Goal: Task Accomplishment & Management: Complete application form

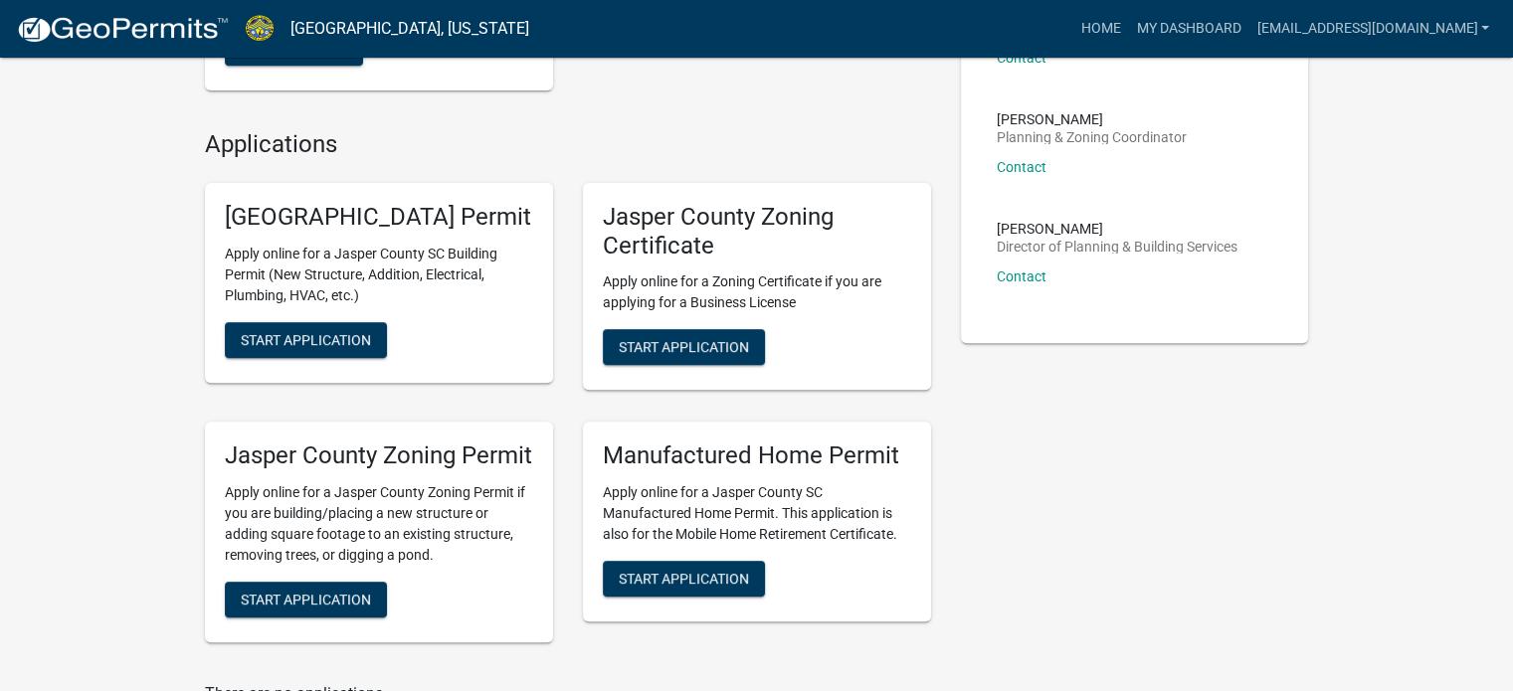
scroll to position [696, 0]
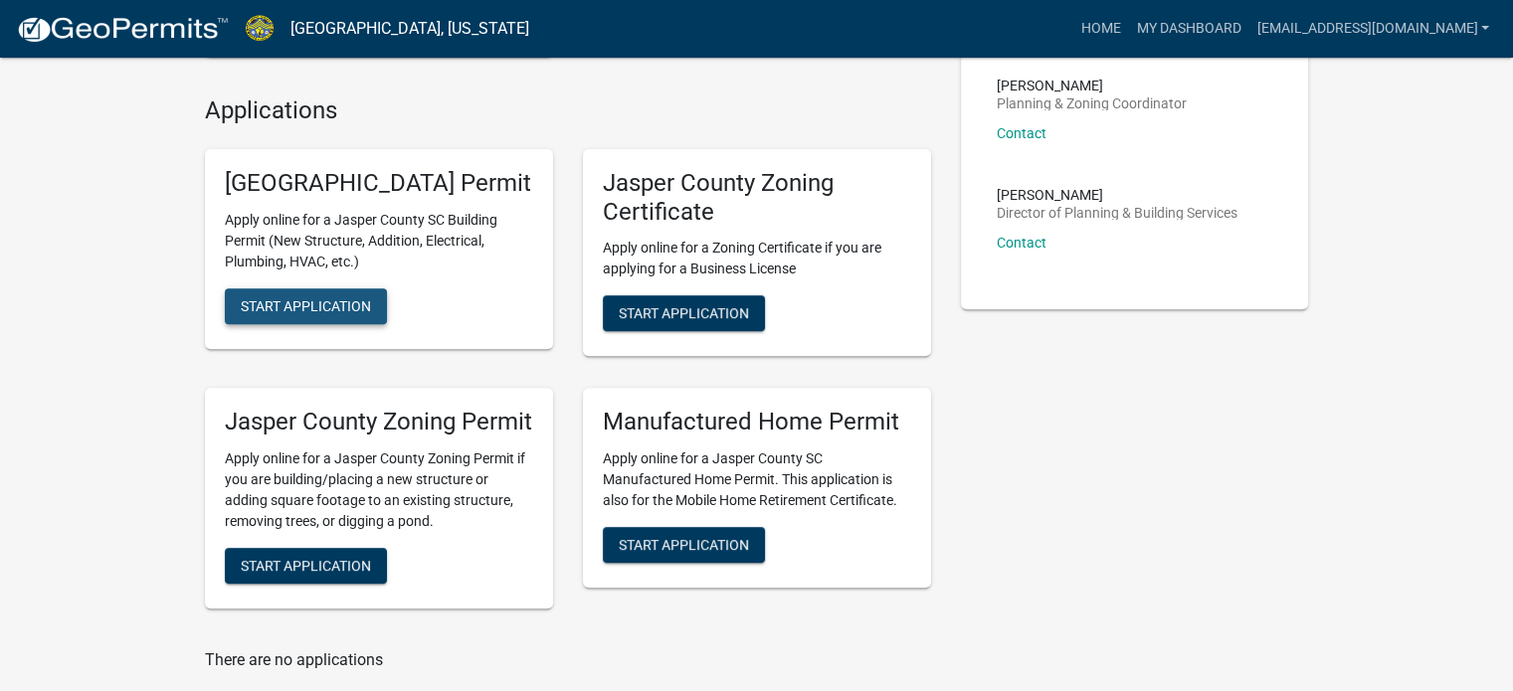
click at [297, 313] on span "Start Application" at bounding box center [306, 305] width 130 height 16
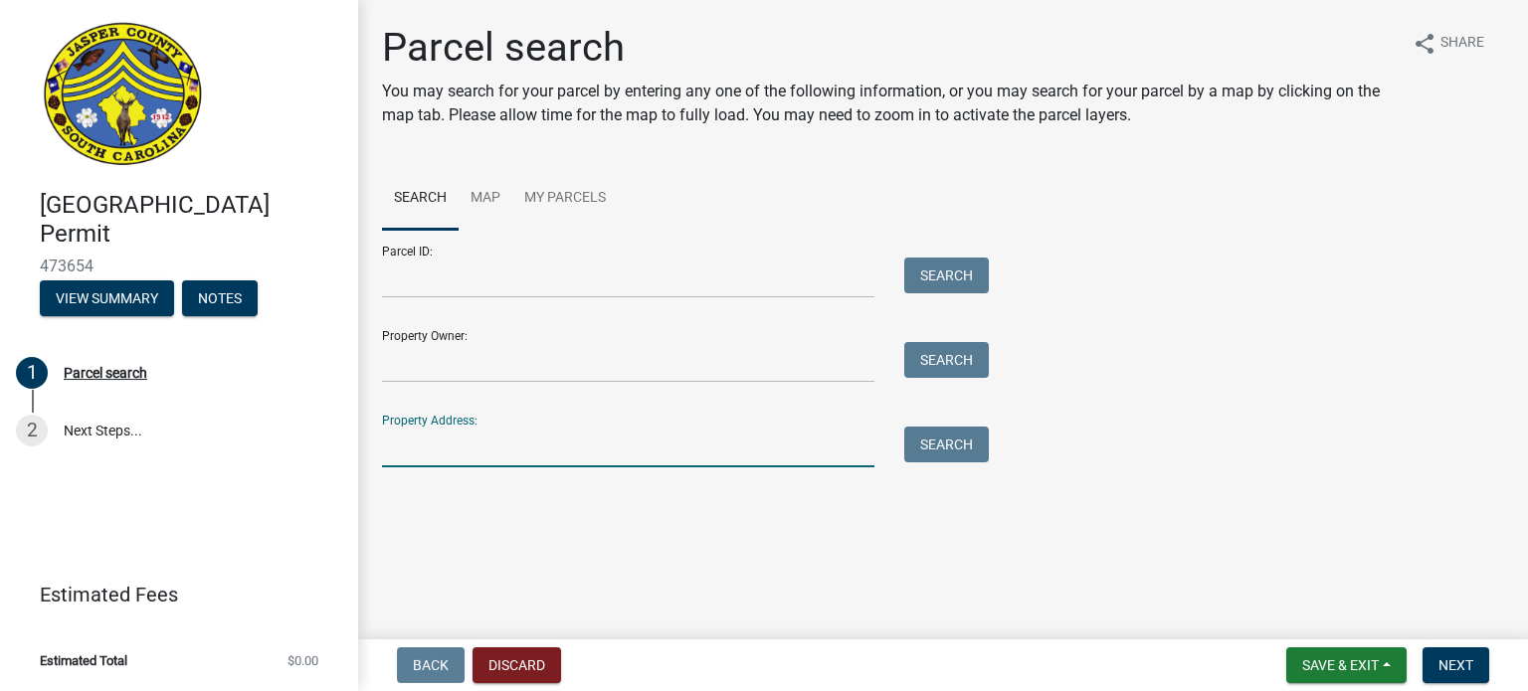
click at [404, 453] on input "Property Address:" at bounding box center [628, 447] width 492 height 41
type input "680 salleys"
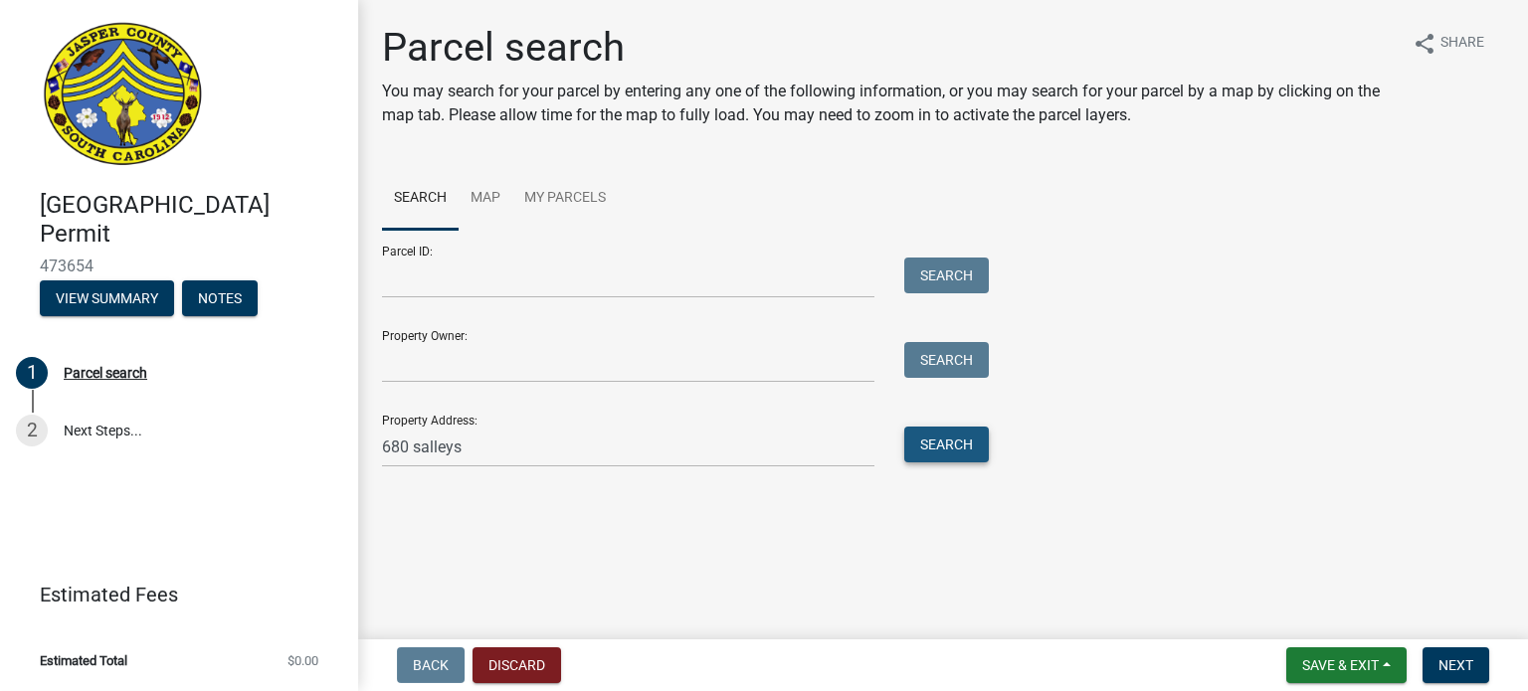
click at [950, 445] on button "Search" at bounding box center [946, 445] width 85 height 36
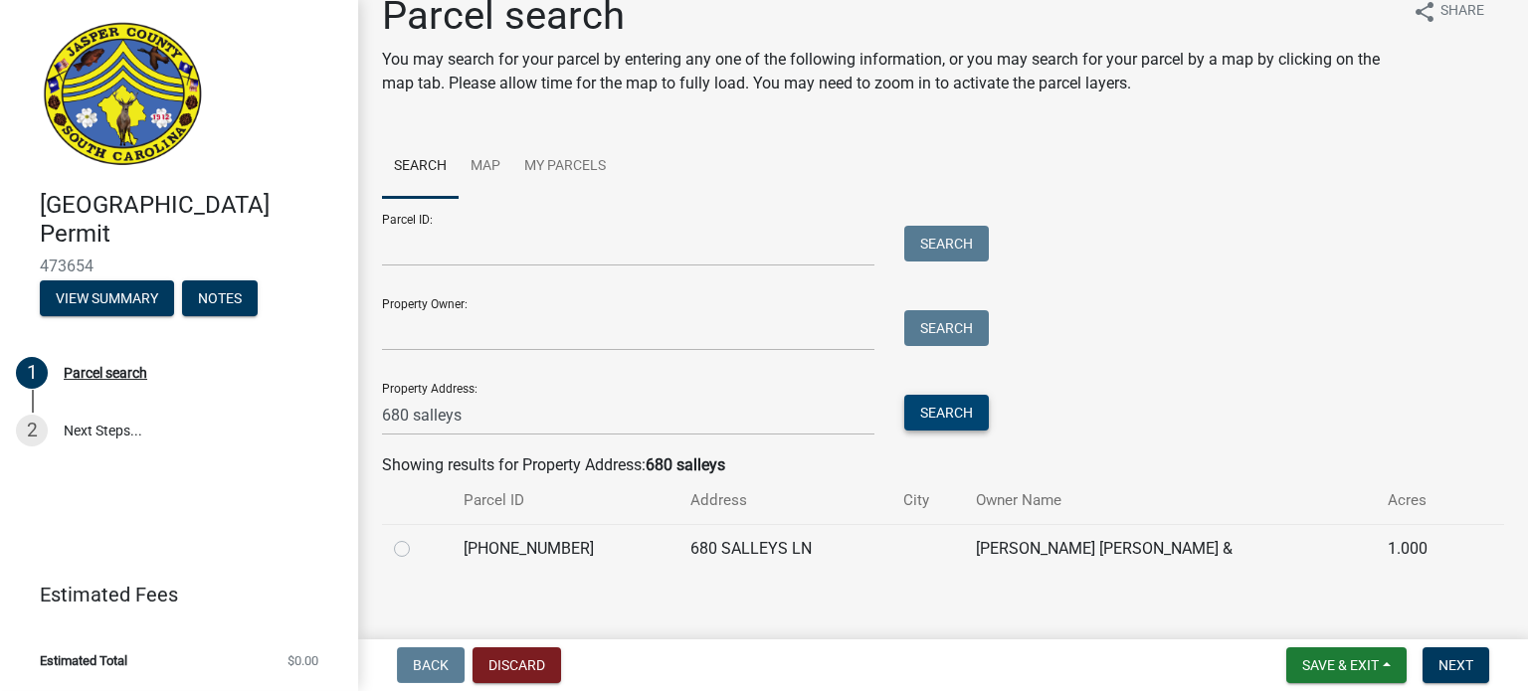
scroll to position [50, 0]
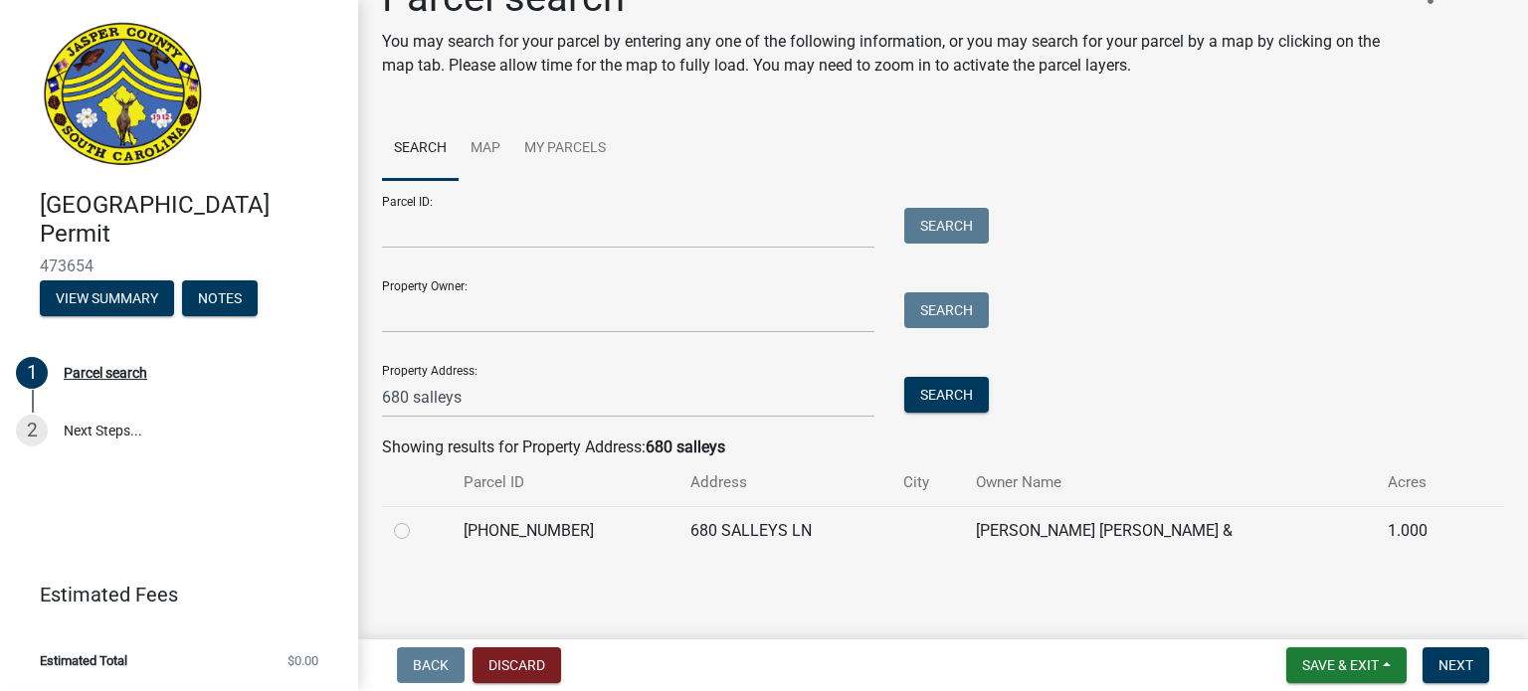
click at [418, 519] on label at bounding box center [418, 519] width 0 height 0
click at [418, 526] on input "radio" at bounding box center [424, 525] width 13 height 13
radio input "true"
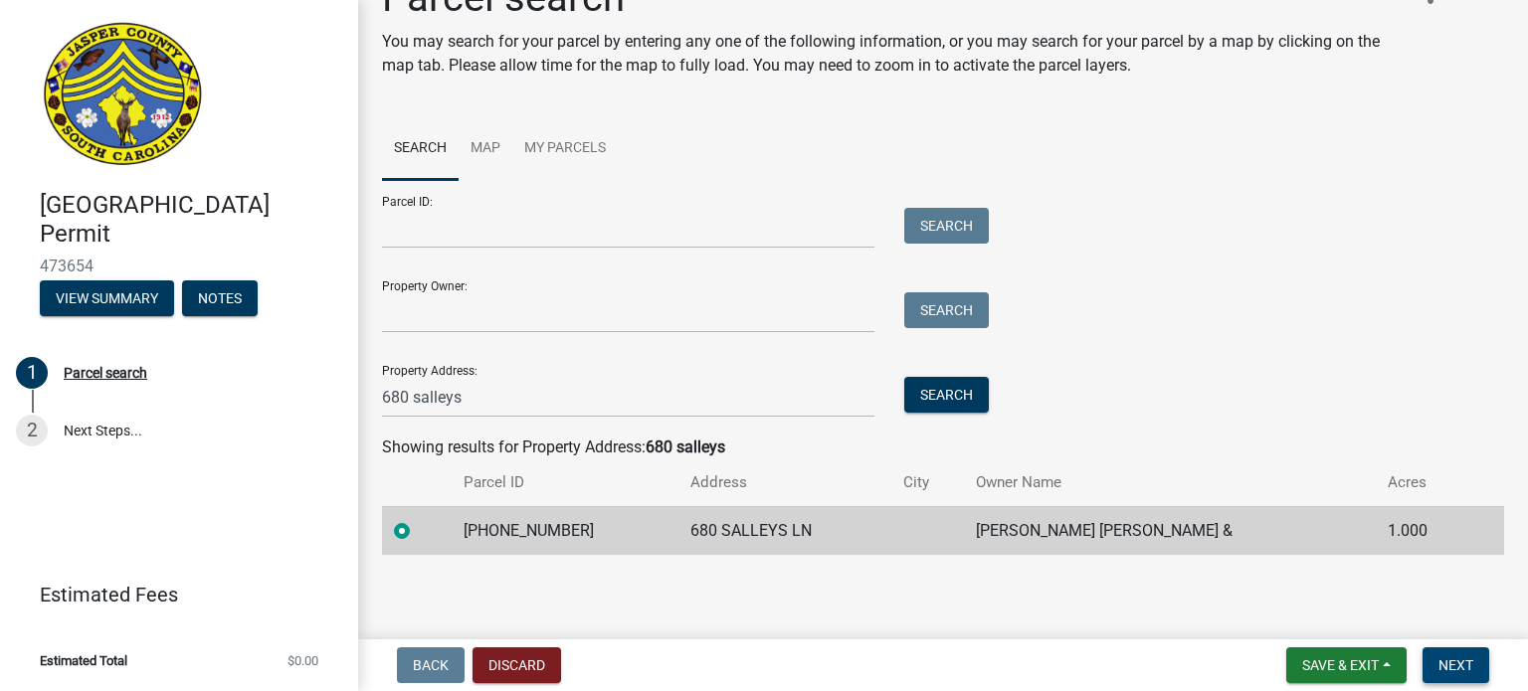
click at [1472, 665] on button "Next" at bounding box center [1456, 666] width 67 height 36
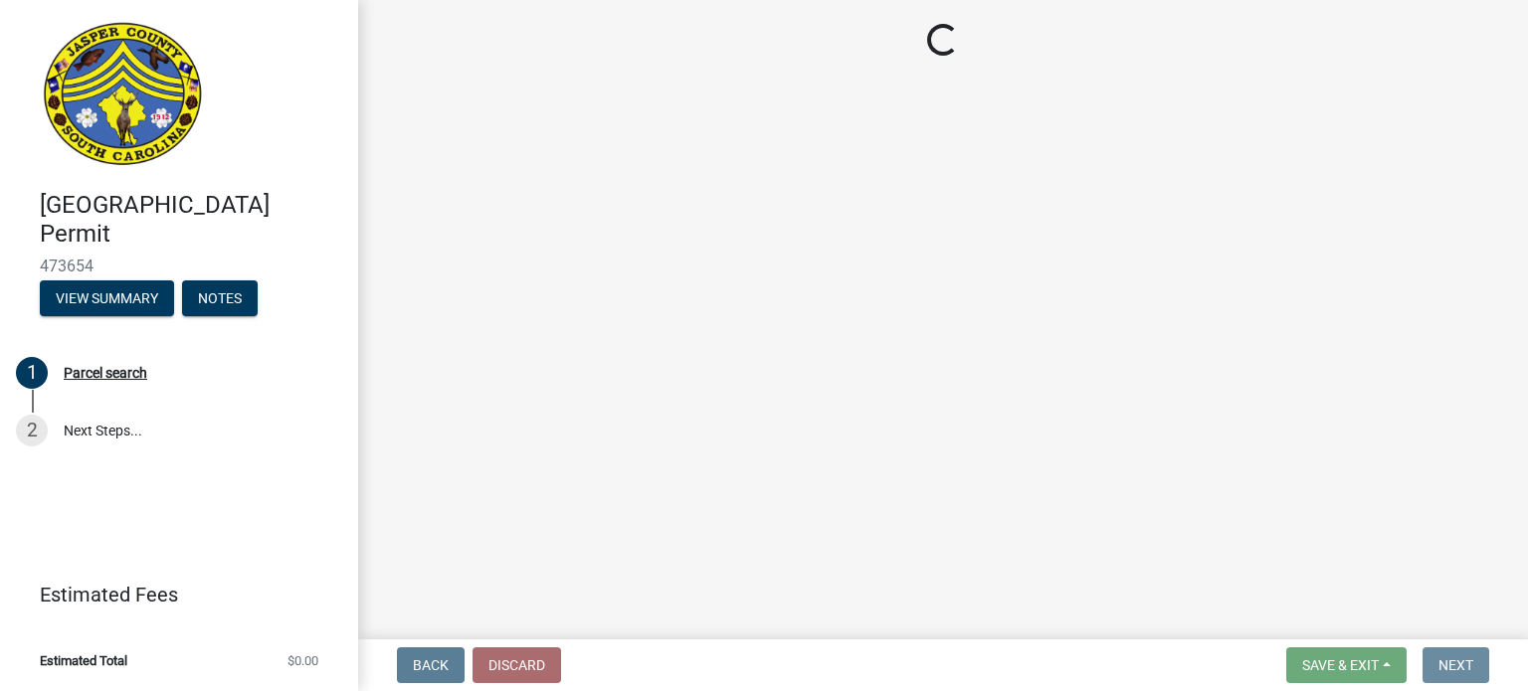
scroll to position [0, 0]
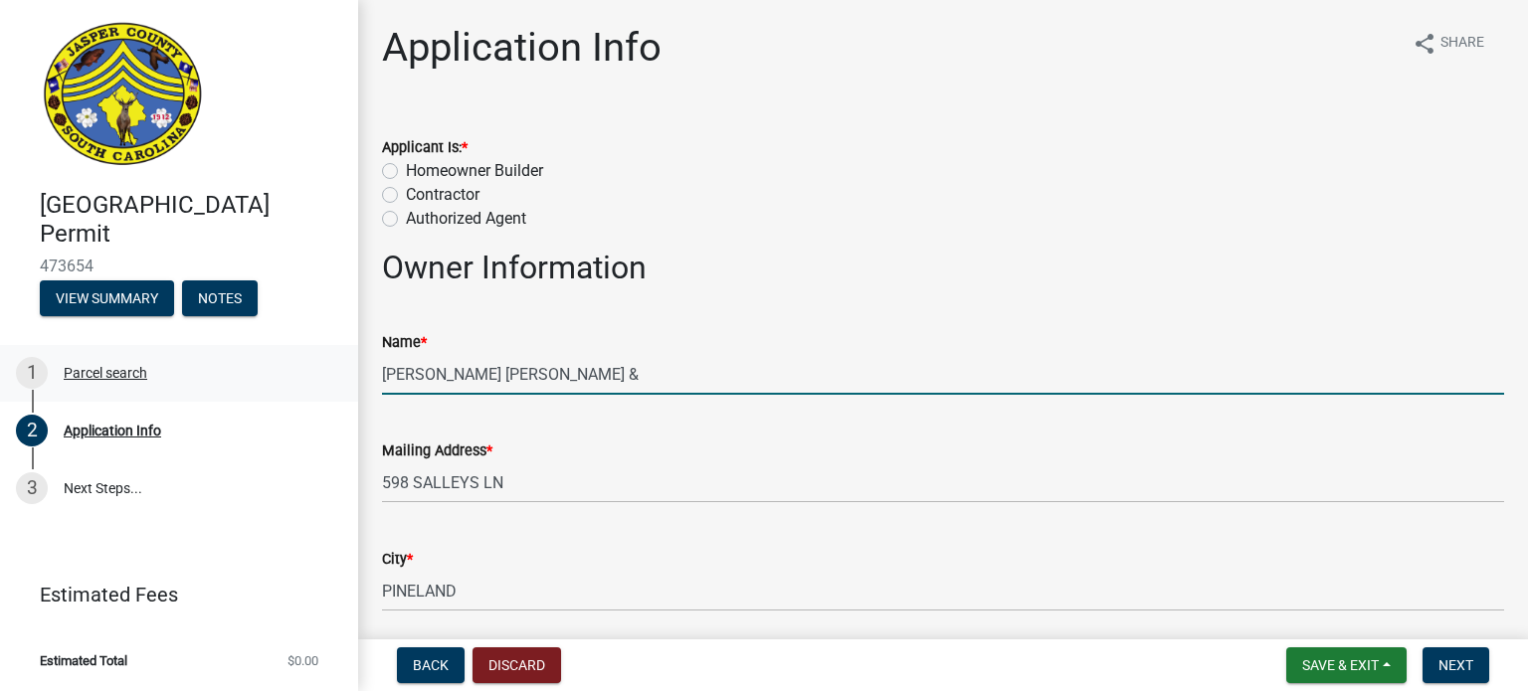
drag, startPoint x: 590, startPoint y: 372, endPoint x: 208, endPoint y: 380, distance: 382.1
click at [208, 380] on div "[GEOGRAPHIC_DATA] Permit 473654 View Summary Notes 1 Parcel search 2 Applicatio…" at bounding box center [764, 345] width 1528 height 691
paste input "[PERSON_NAME] , [PERSON_NAME]"
type input "[PERSON_NAME] , [PERSON_NAME]"
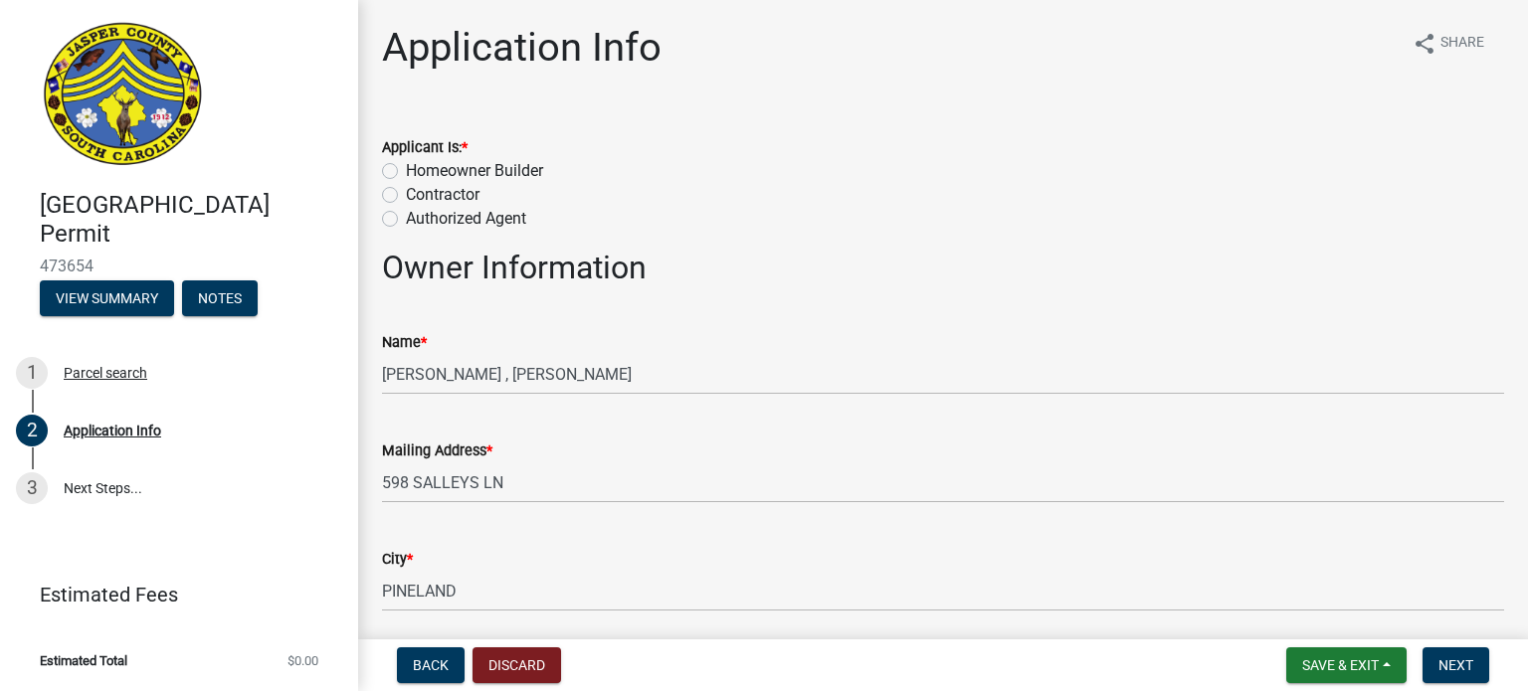
click at [406, 193] on label "Contractor" at bounding box center [443, 195] width 74 height 24
click at [406, 193] on input "Contractor" at bounding box center [412, 189] width 13 height 13
radio input "true"
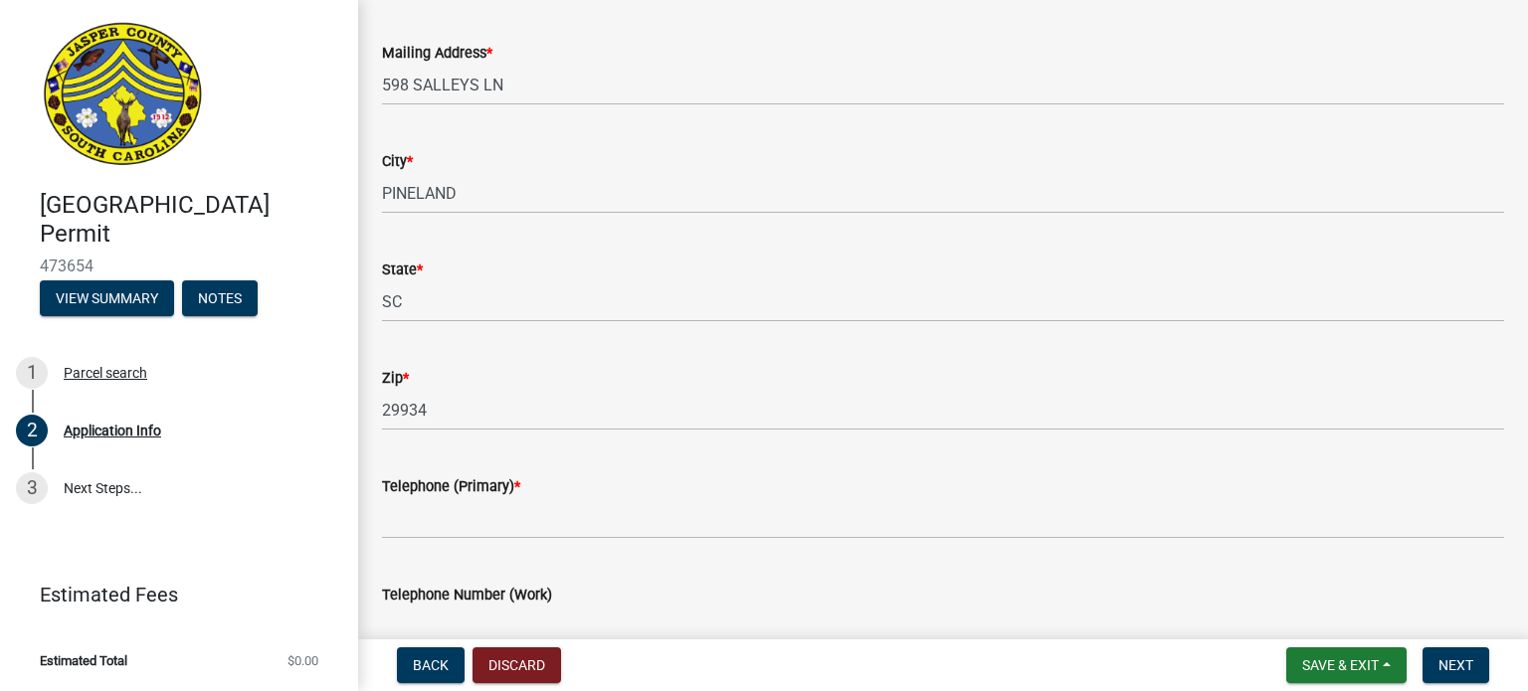
scroll to position [497, 0]
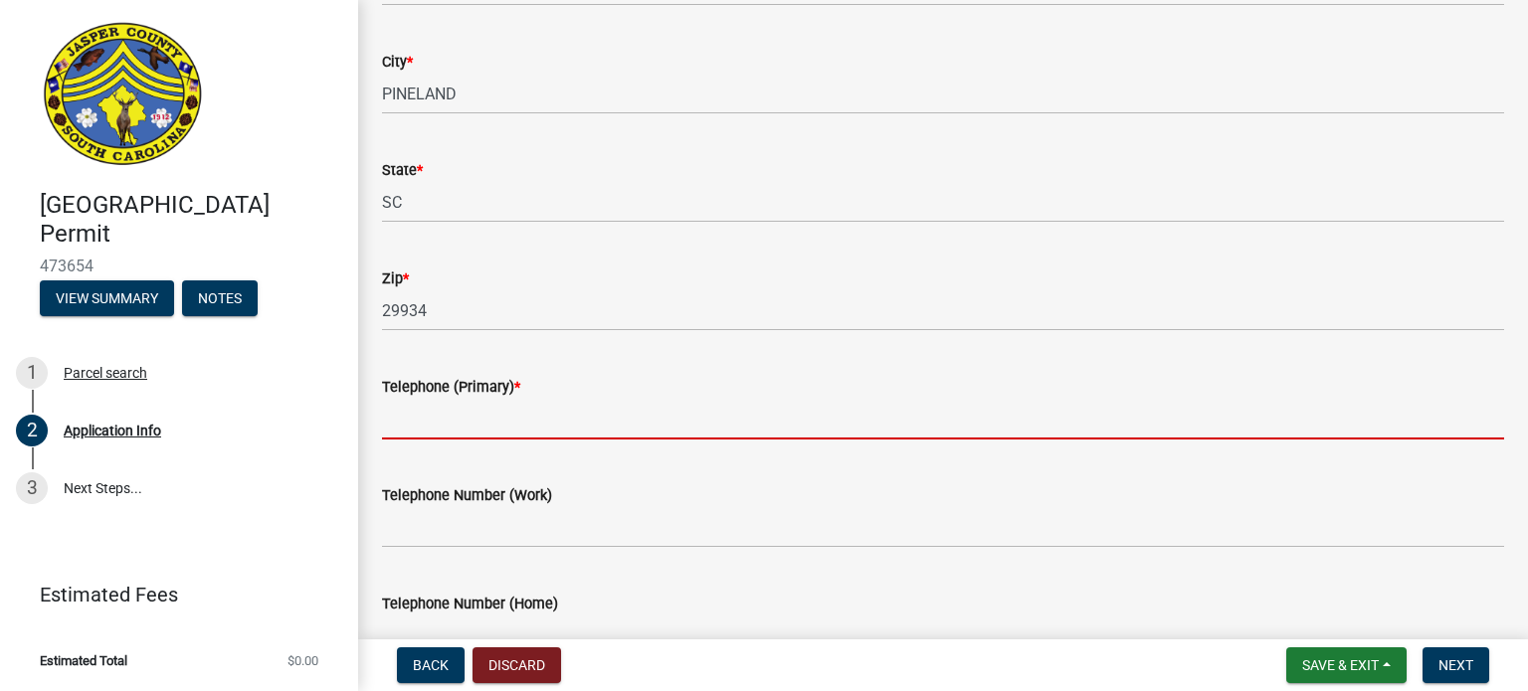
click at [414, 428] on input "Telephone (Primary) *" at bounding box center [943, 419] width 1122 height 41
paste input "[PHONE_NUMBER]"
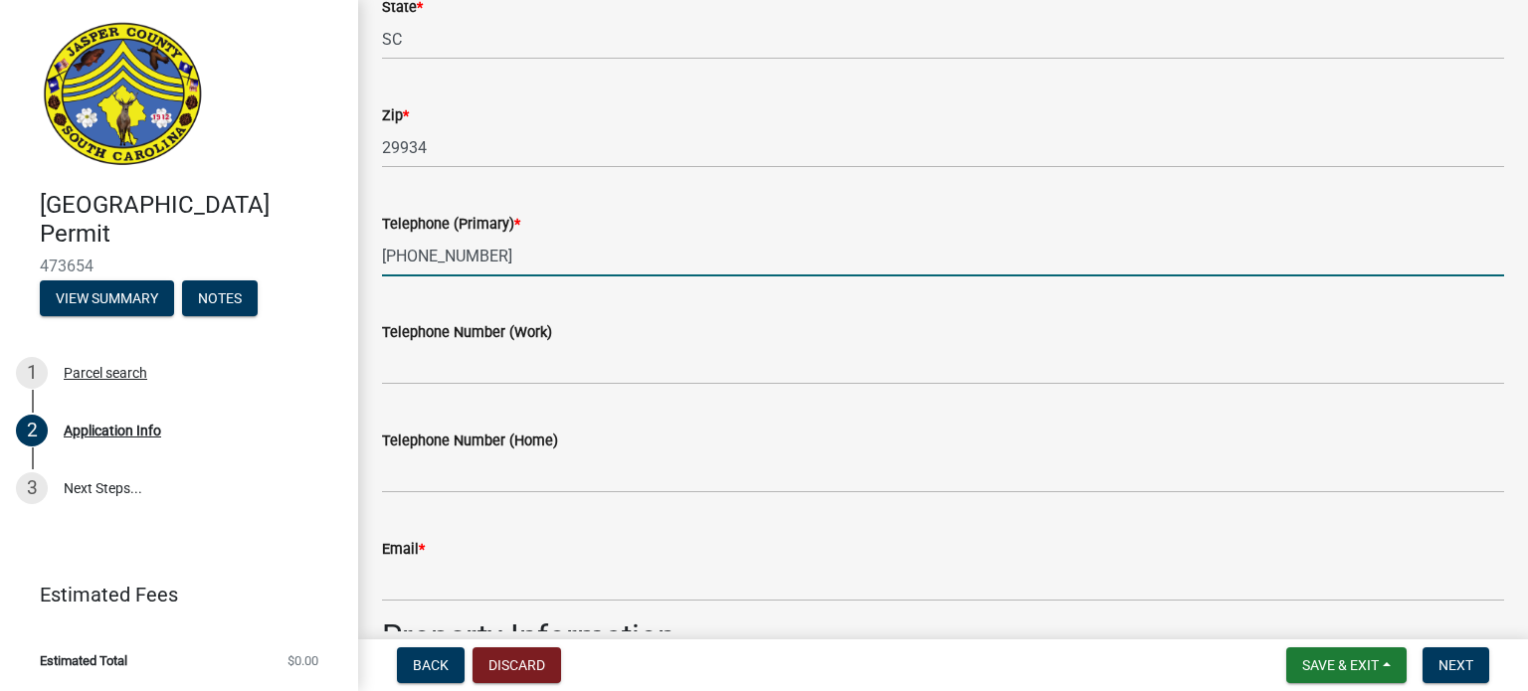
scroll to position [696, 0]
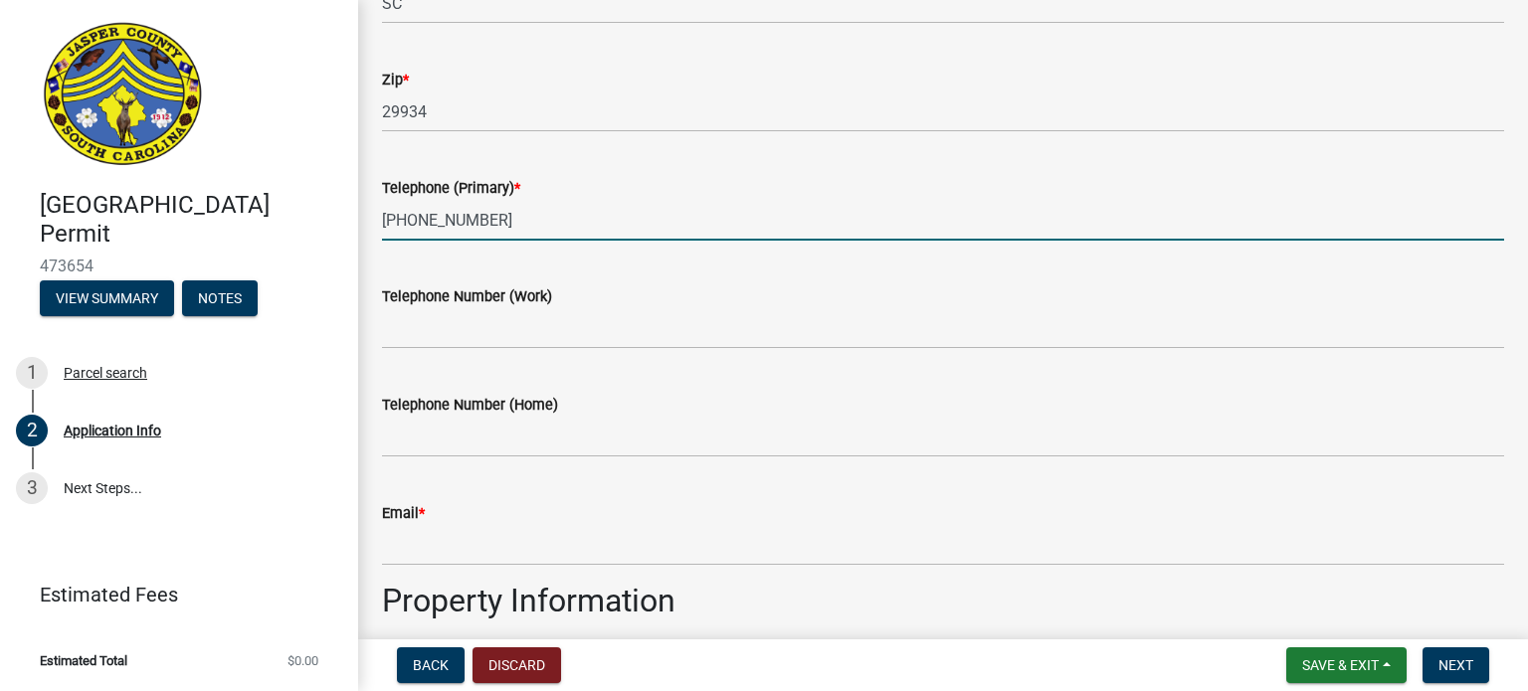
type input "[PHONE_NUMBER]"
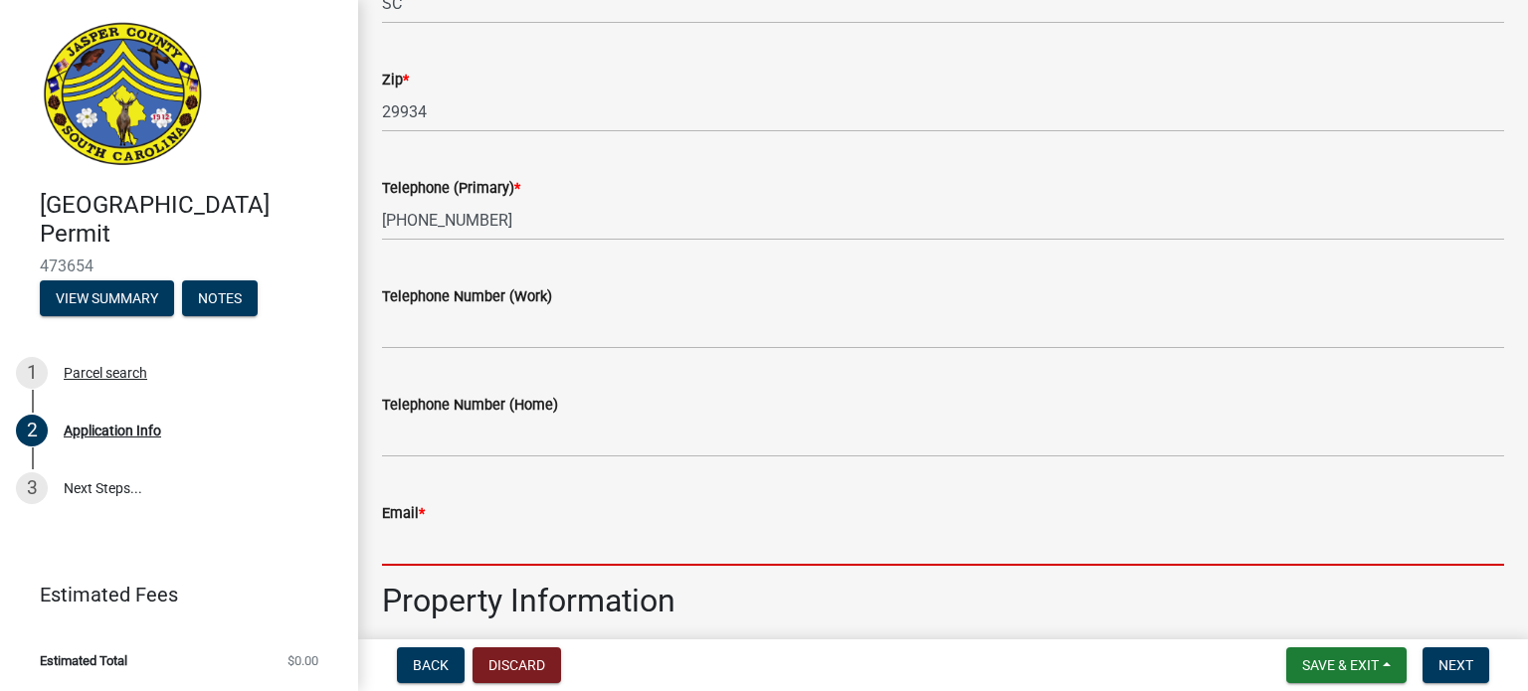
click at [407, 554] on input "Email *" at bounding box center [943, 545] width 1122 height 41
paste input "[EMAIL_ADDRESS][DOMAIN_NAME]"
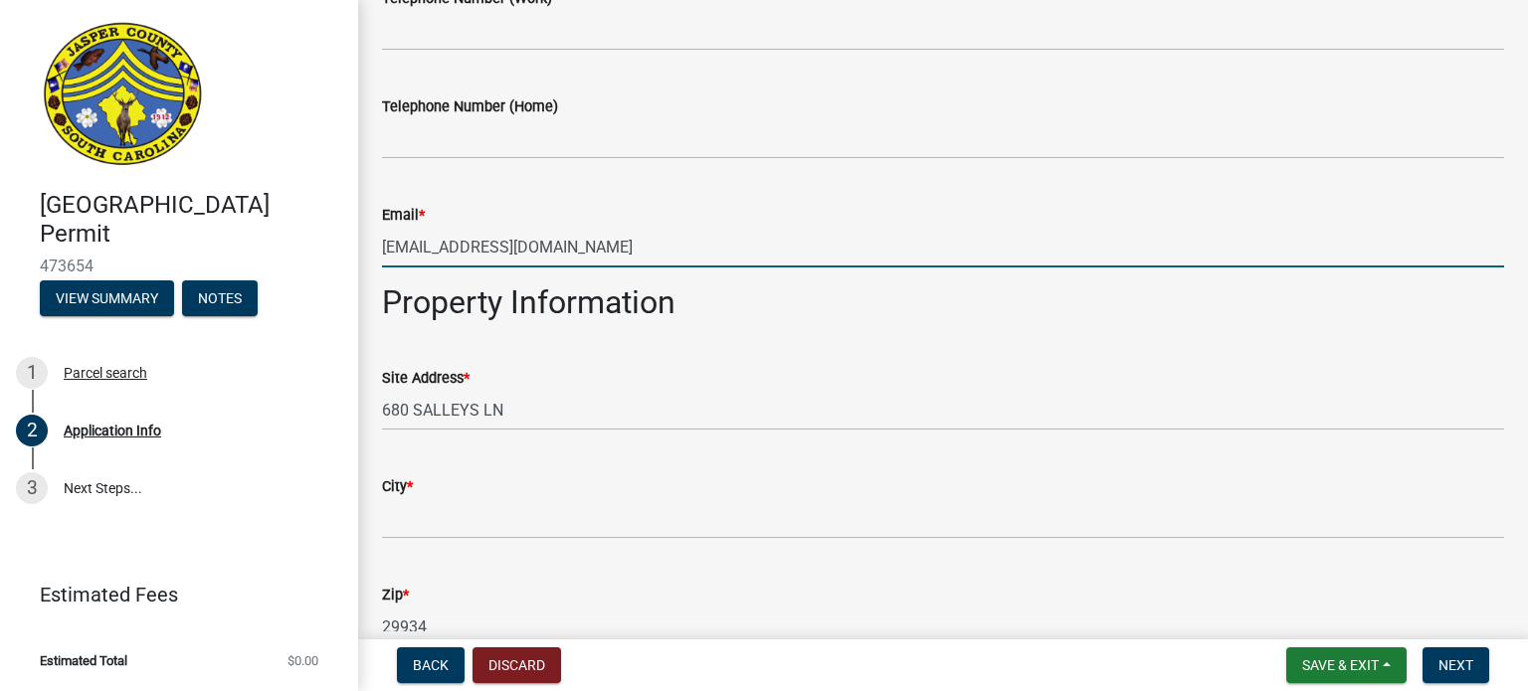
scroll to position [1194, 0]
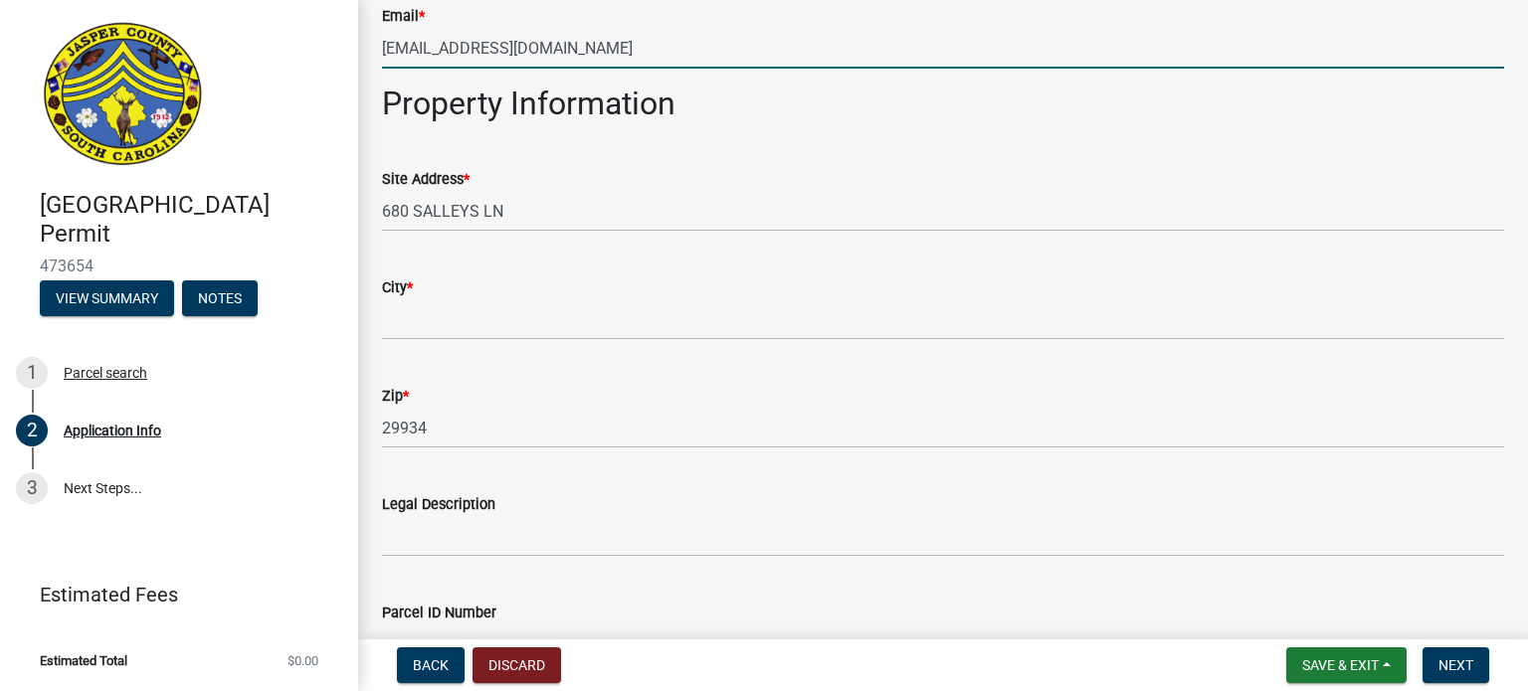
type input "[EMAIL_ADDRESS][DOMAIN_NAME]"
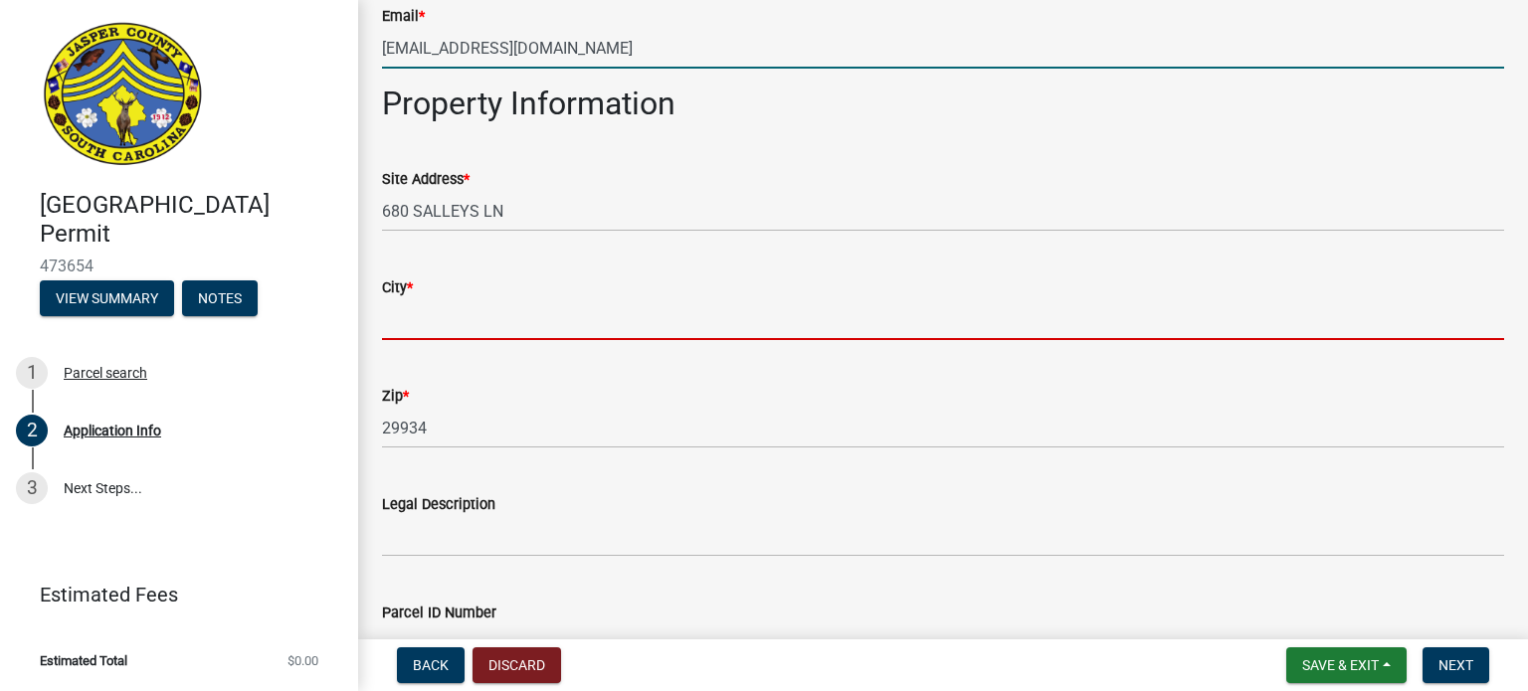
click at [393, 317] on input "City *" at bounding box center [943, 319] width 1122 height 41
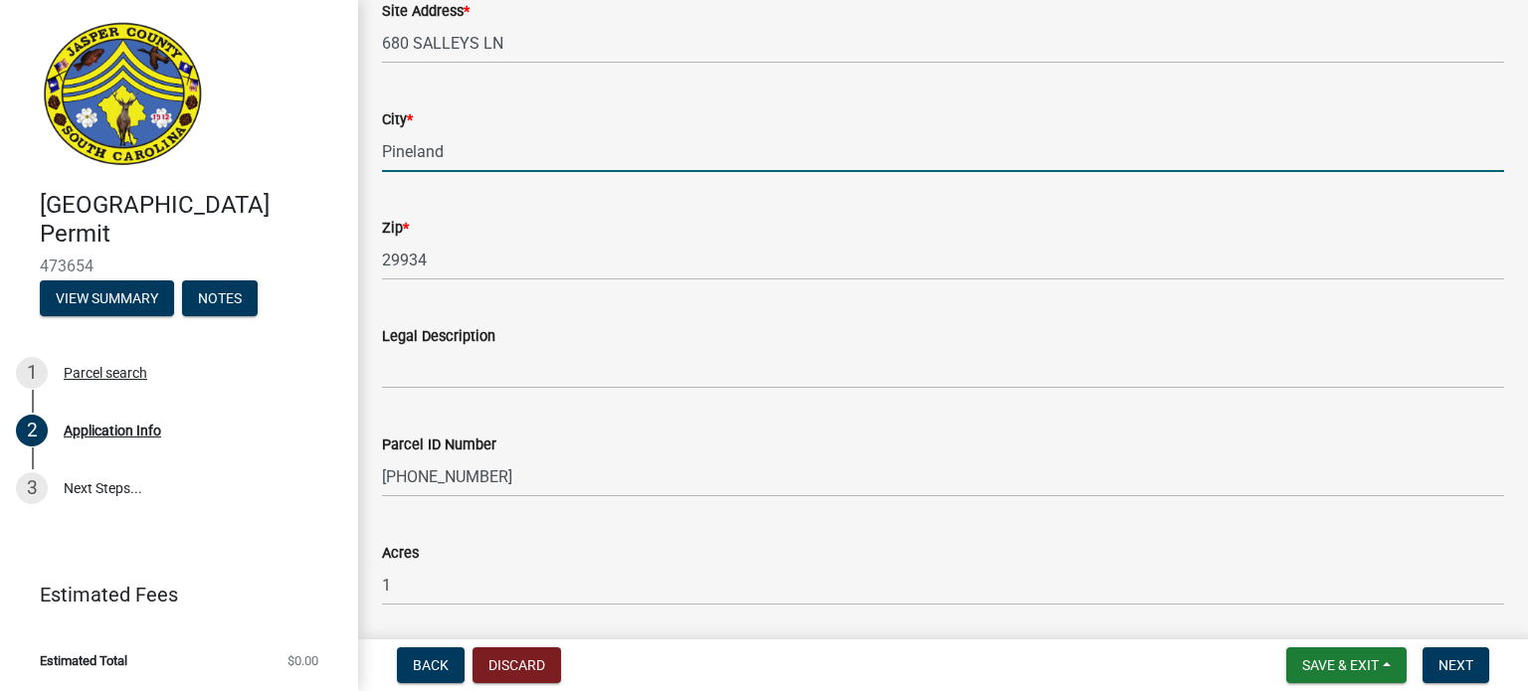
scroll to position [1393, 0]
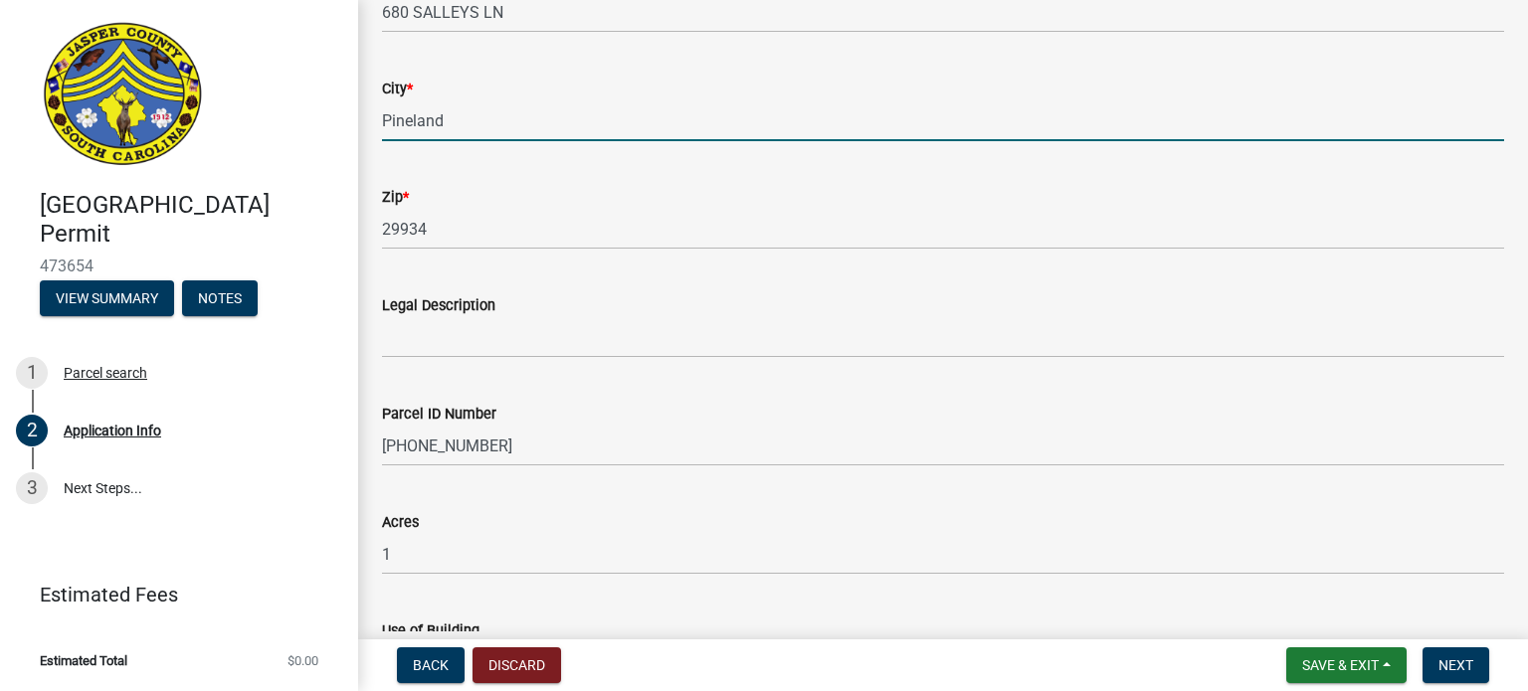
type input "Pineland"
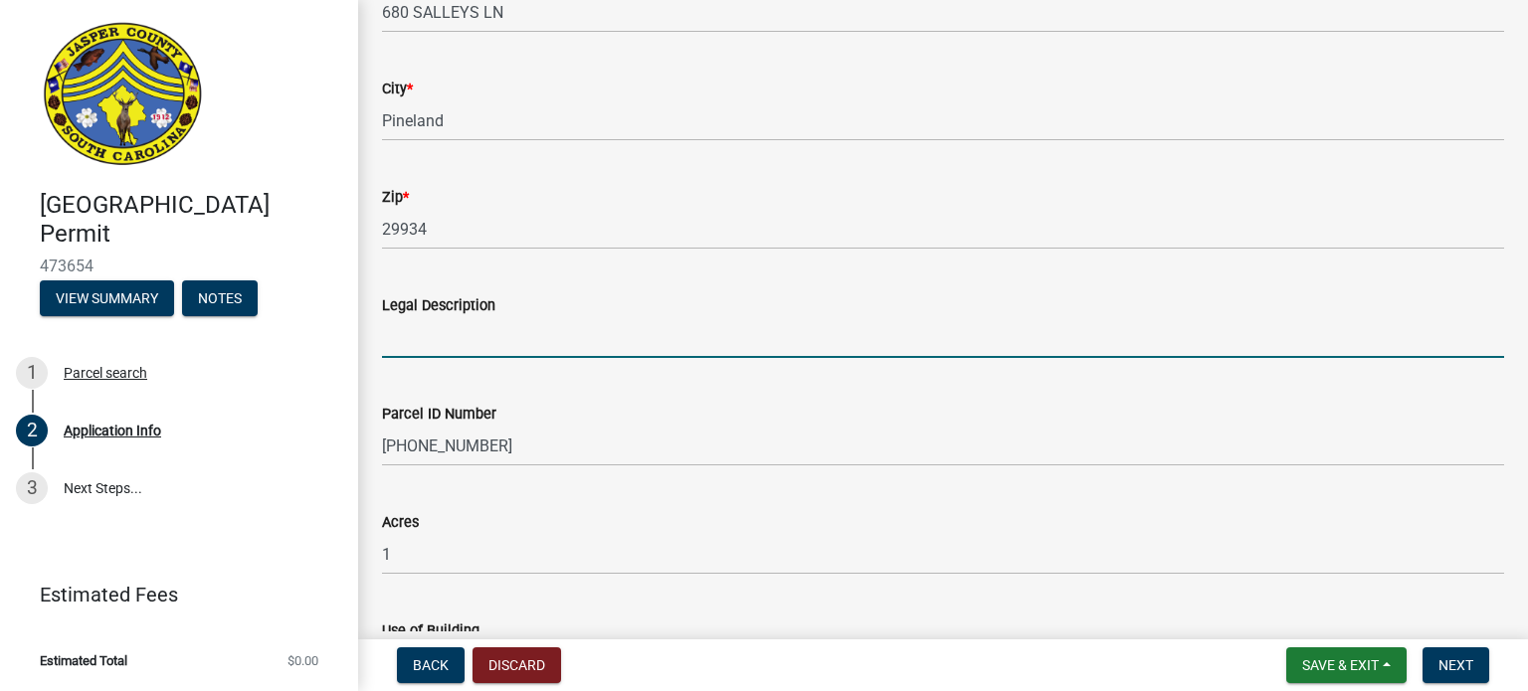
click at [398, 344] on input "Legal Description" at bounding box center [943, 337] width 1122 height 41
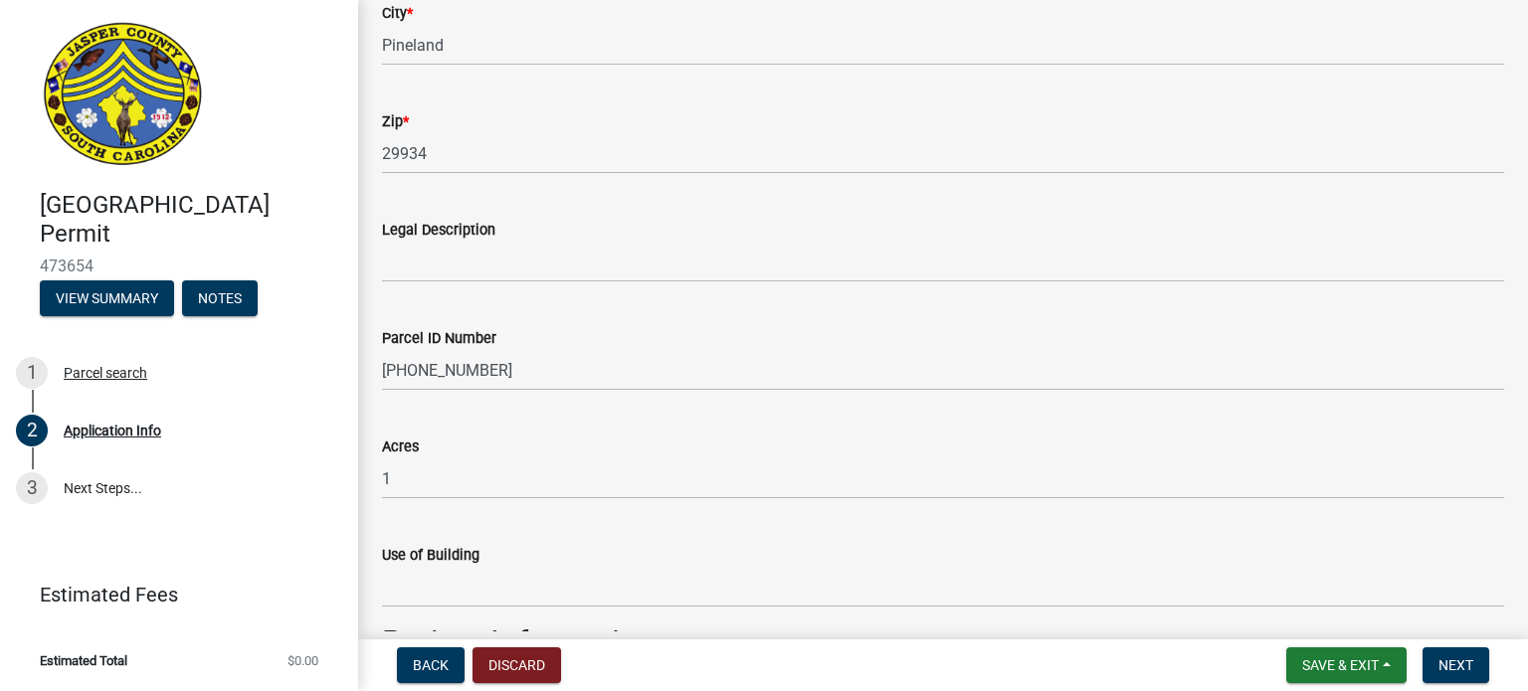
scroll to position [1592, 0]
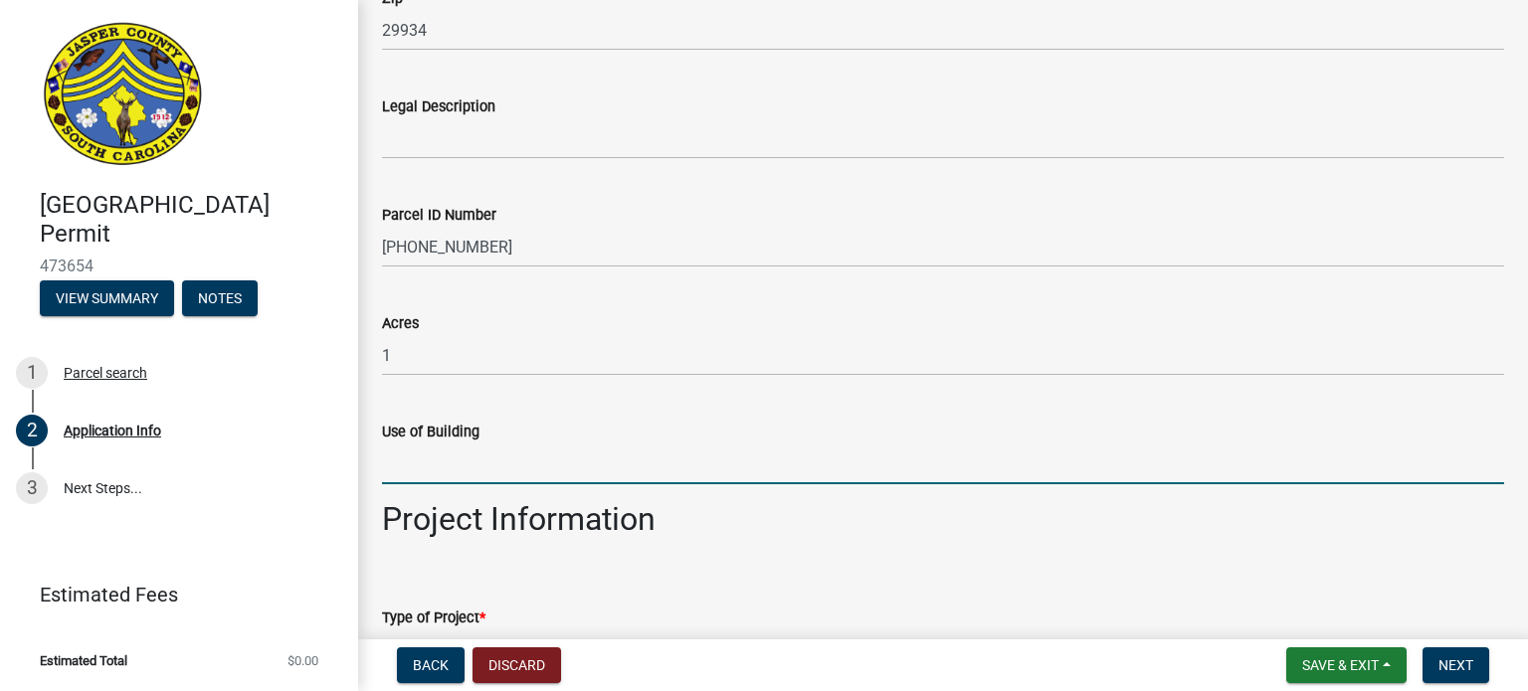
click at [404, 470] on input "Use of Building" at bounding box center [943, 464] width 1122 height 41
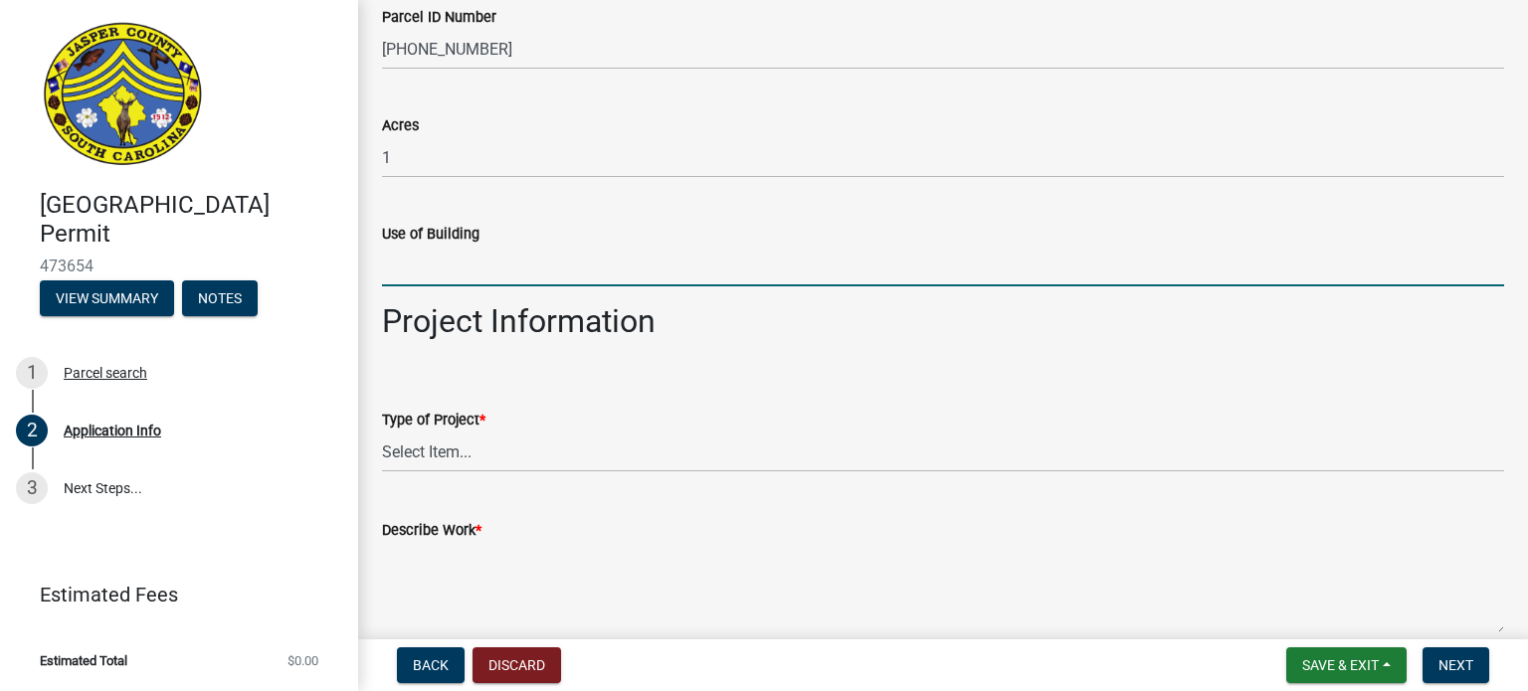
scroll to position [1791, 0]
click at [464, 446] on select "Select Item... Construction Trailer/Shipping Container Residential Demolition C…" at bounding box center [943, 451] width 1122 height 41
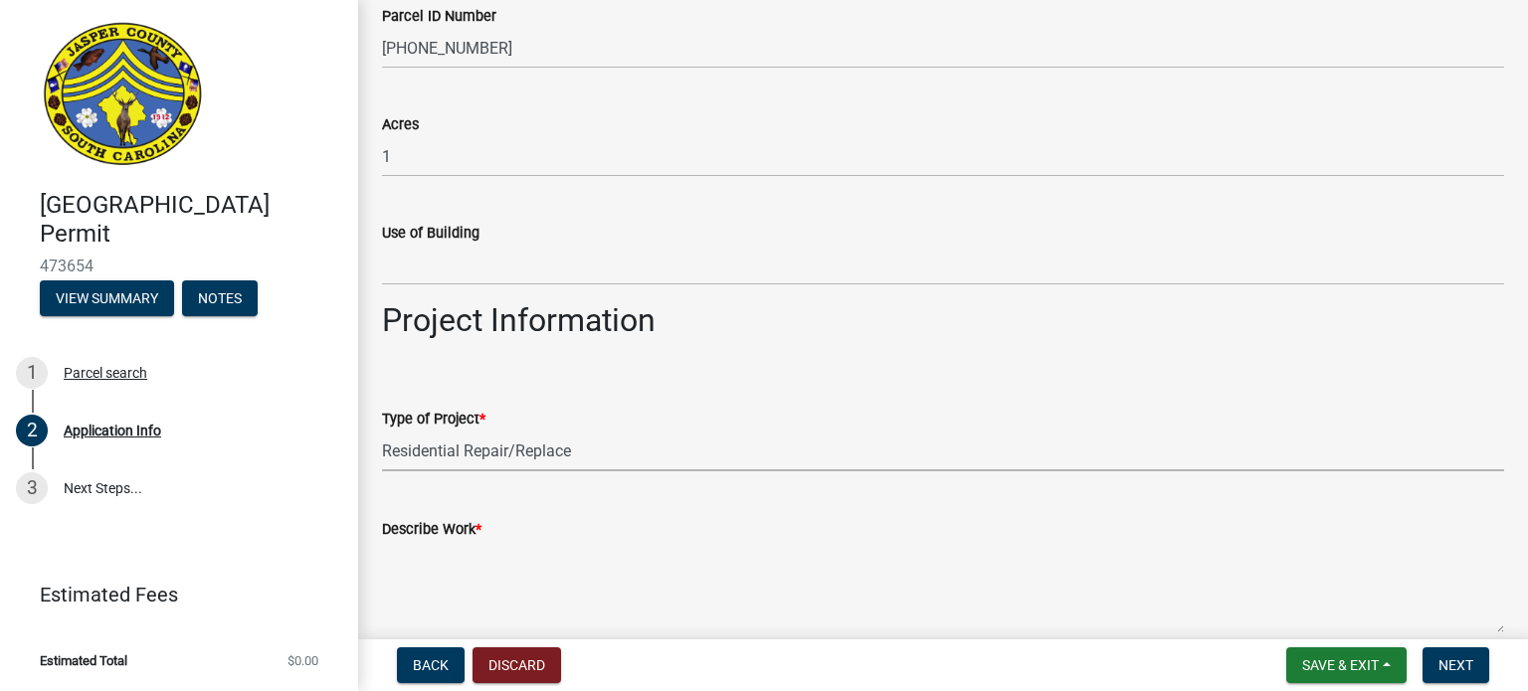
click at [382, 431] on select "Select Item... Construction Trailer/Shipping Container Residential Demolition C…" at bounding box center [943, 451] width 1122 height 41
select select "6d5c1e33-a31a-4b32-8811-29a78b0cd51d"
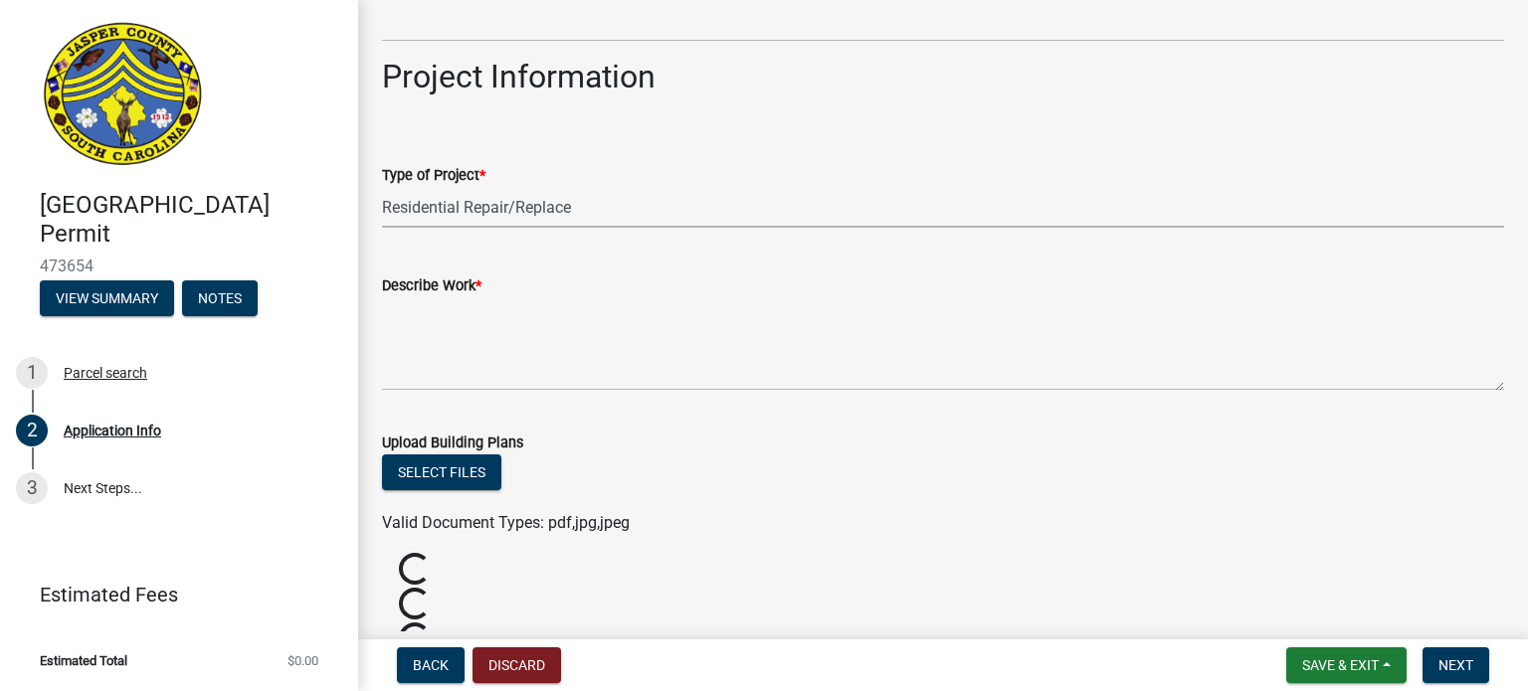
scroll to position [2089, 0]
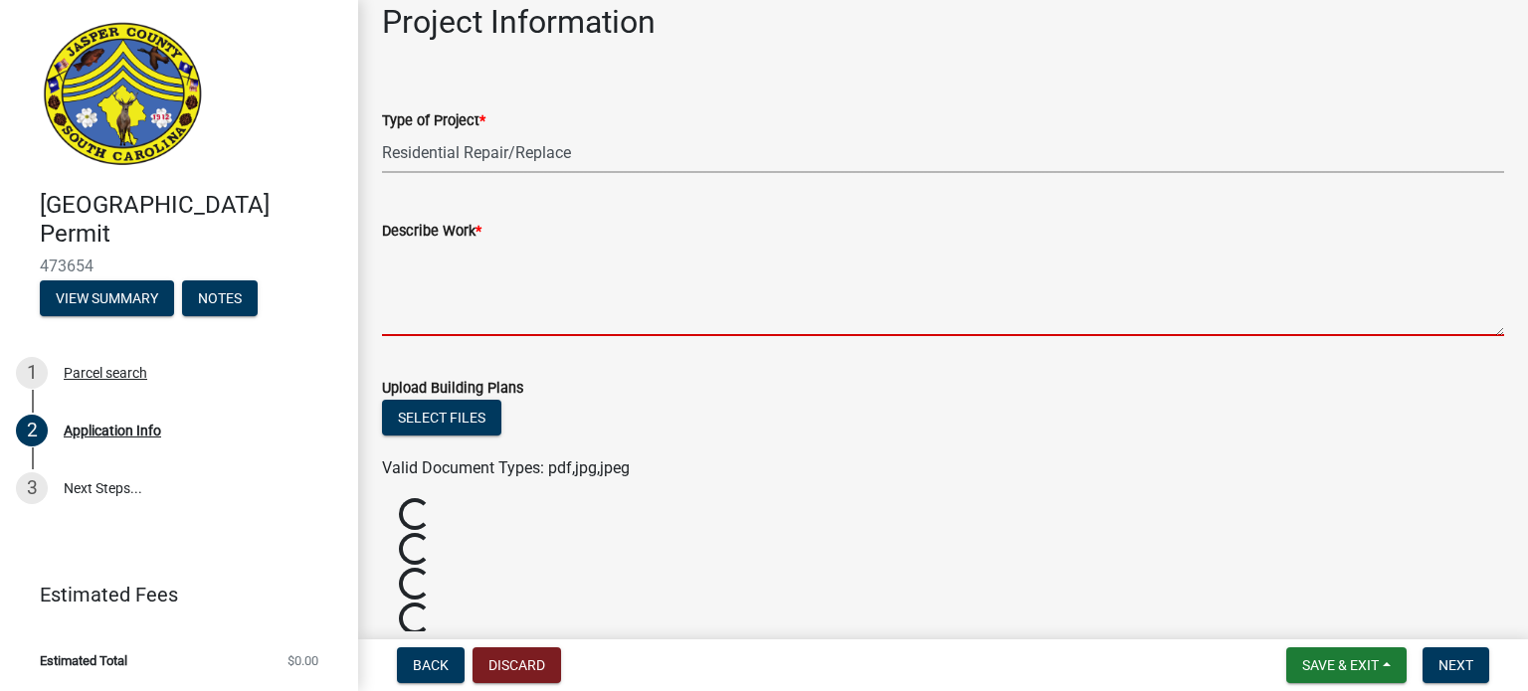
click at [410, 305] on textarea "Describe Work *" at bounding box center [943, 290] width 1122 height 94
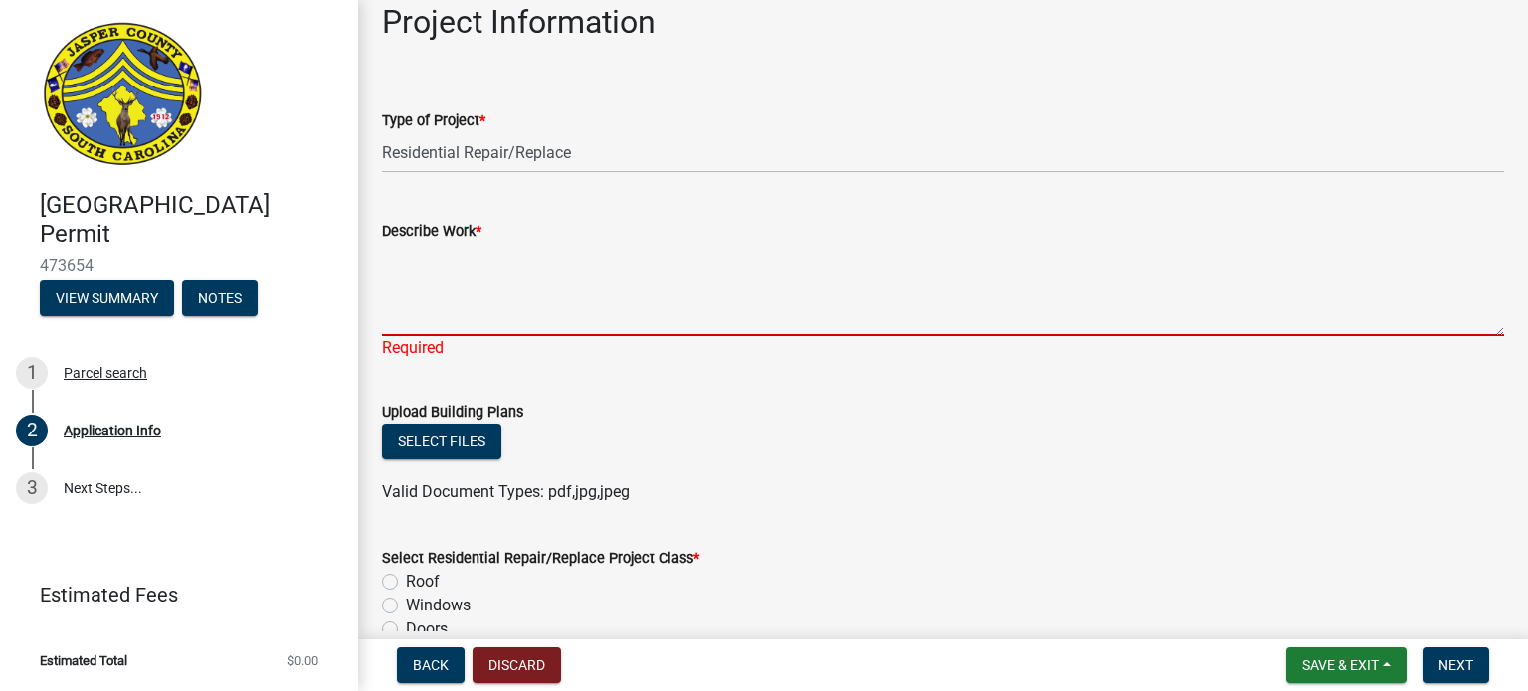
click at [443, 314] on textarea "Describe Work *" at bounding box center [943, 290] width 1122 height 94
paste textarea "Remove and replace eight (8) windows, size for size, using the pocket method. T…"
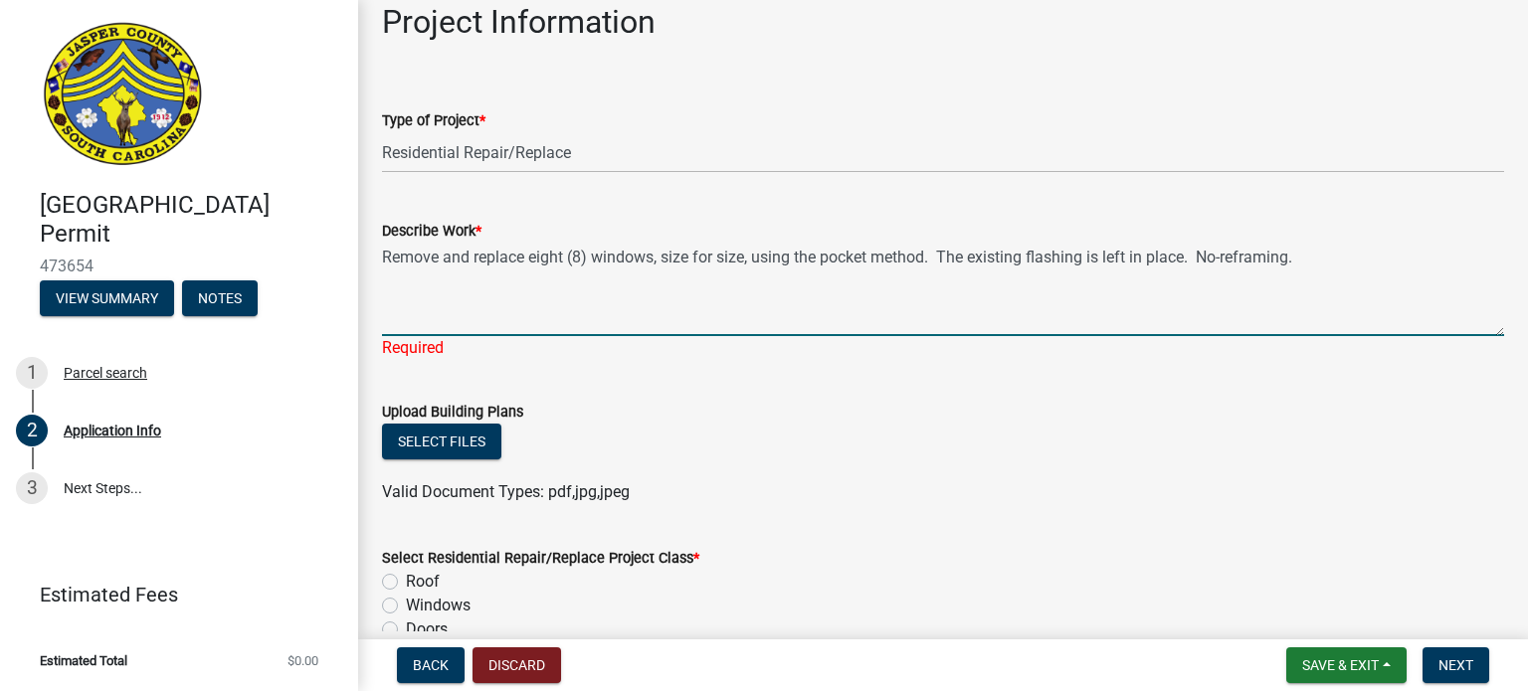
click at [522, 254] on textarea "Remove and replace eight (8) windows, size for size, using the pocket method. T…" at bounding box center [943, 290] width 1122 height 94
type textarea "Remove and replace one entry door and nine (9) windows, size for size, using th…"
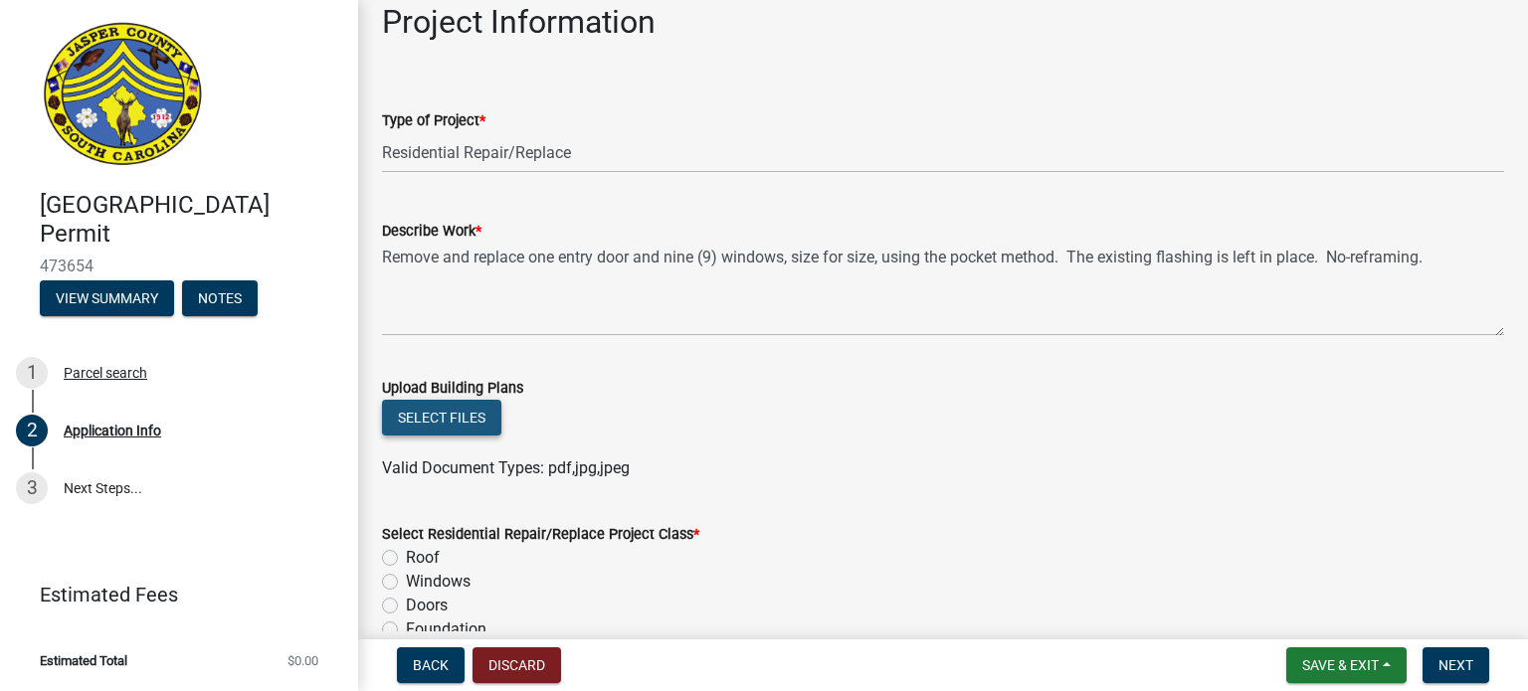
click at [431, 435] on button "Select files" at bounding box center [441, 418] width 119 height 36
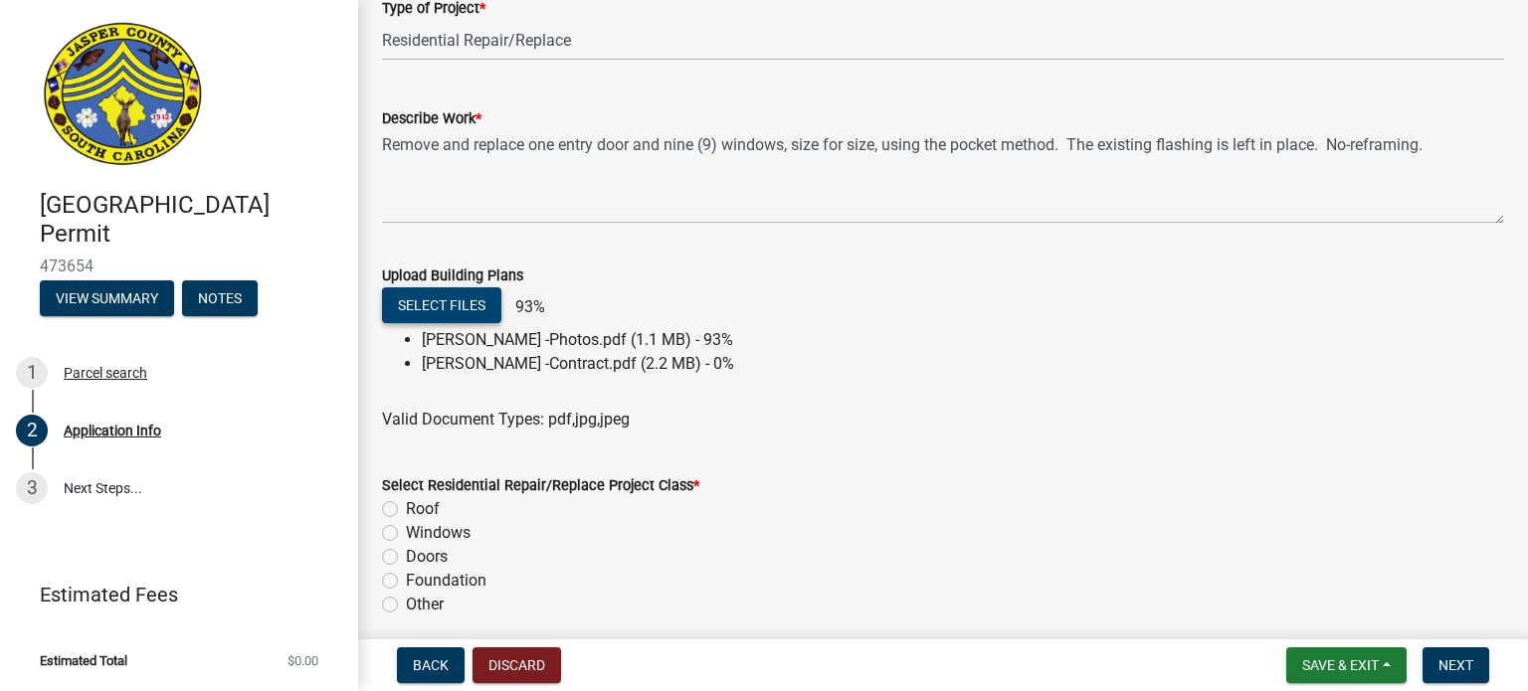
scroll to position [2388, 0]
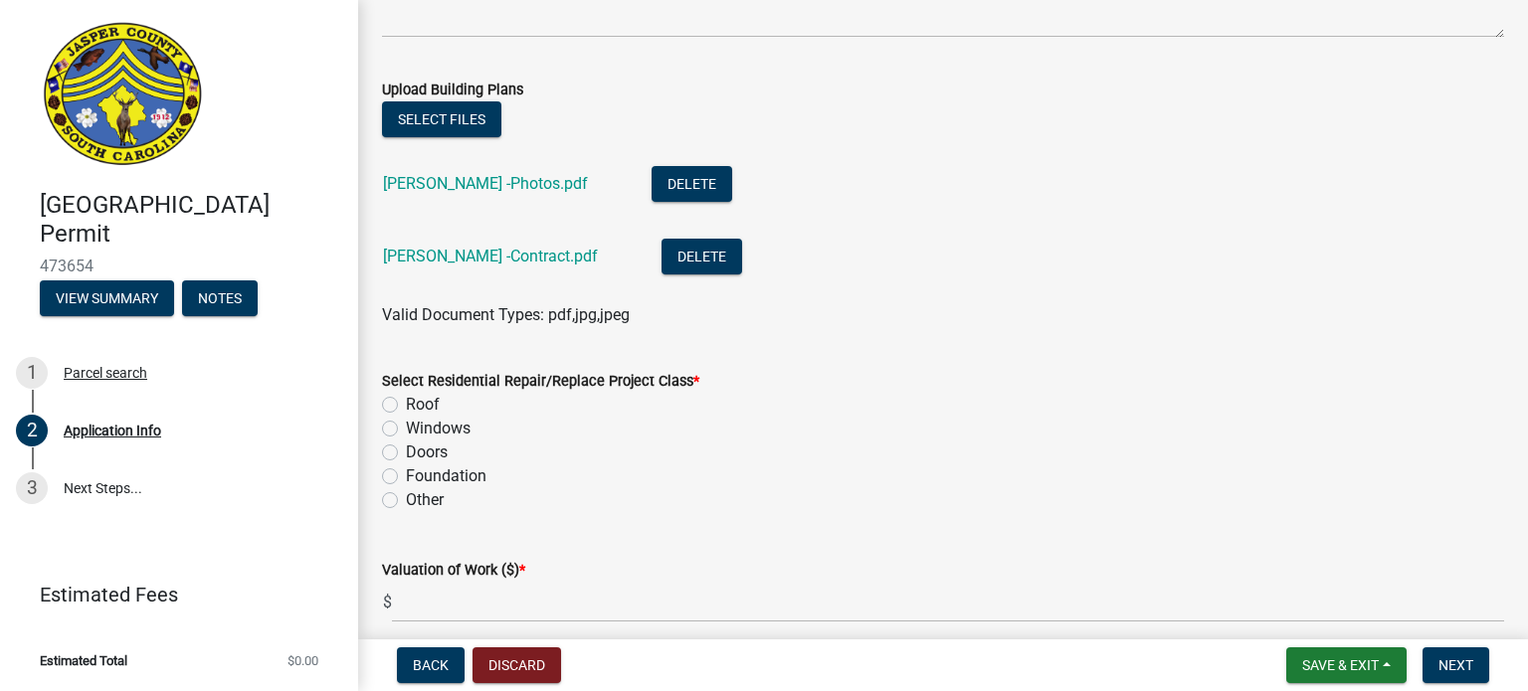
click at [393, 419] on div "Windows" at bounding box center [943, 429] width 1122 height 24
click at [406, 429] on label "Windows" at bounding box center [438, 429] width 65 height 24
click at [406, 429] on input "Windows" at bounding box center [412, 423] width 13 height 13
radio input "true"
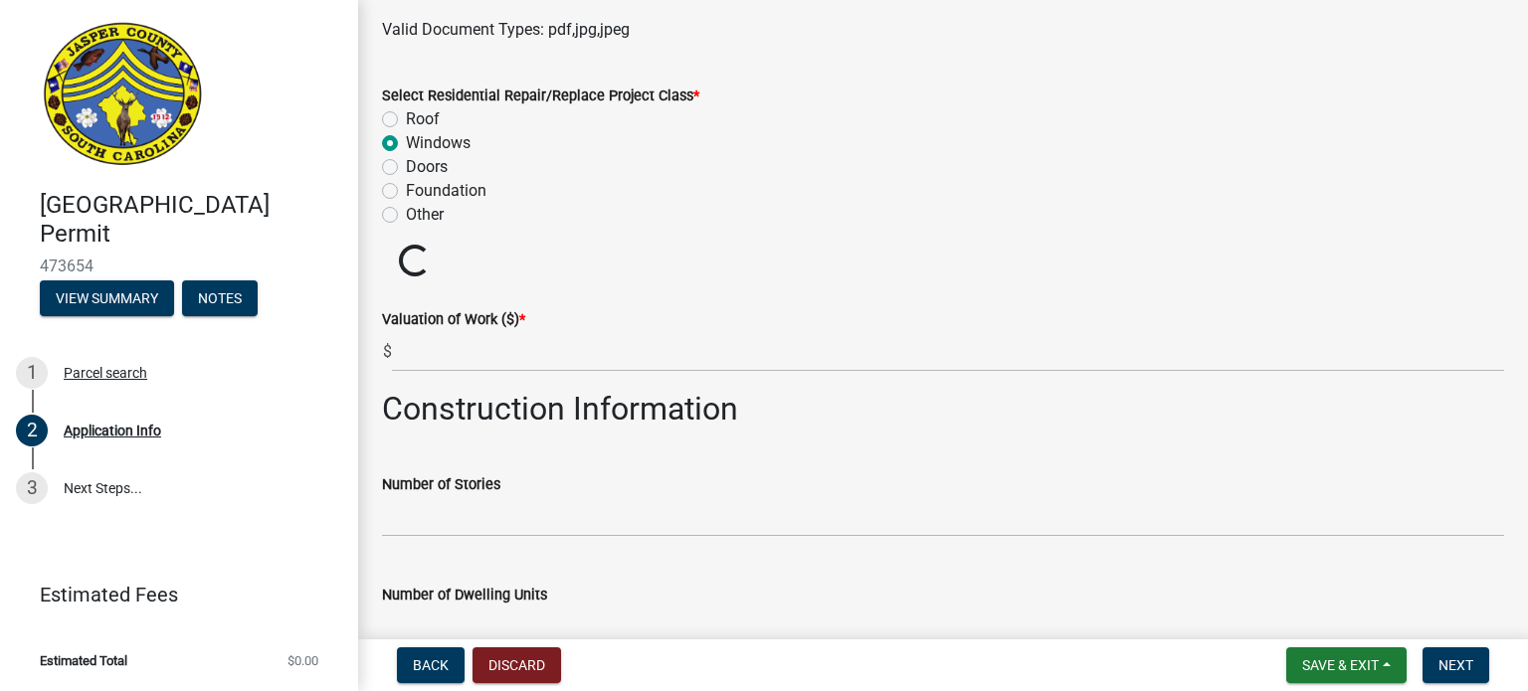
scroll to position [2686, 0]
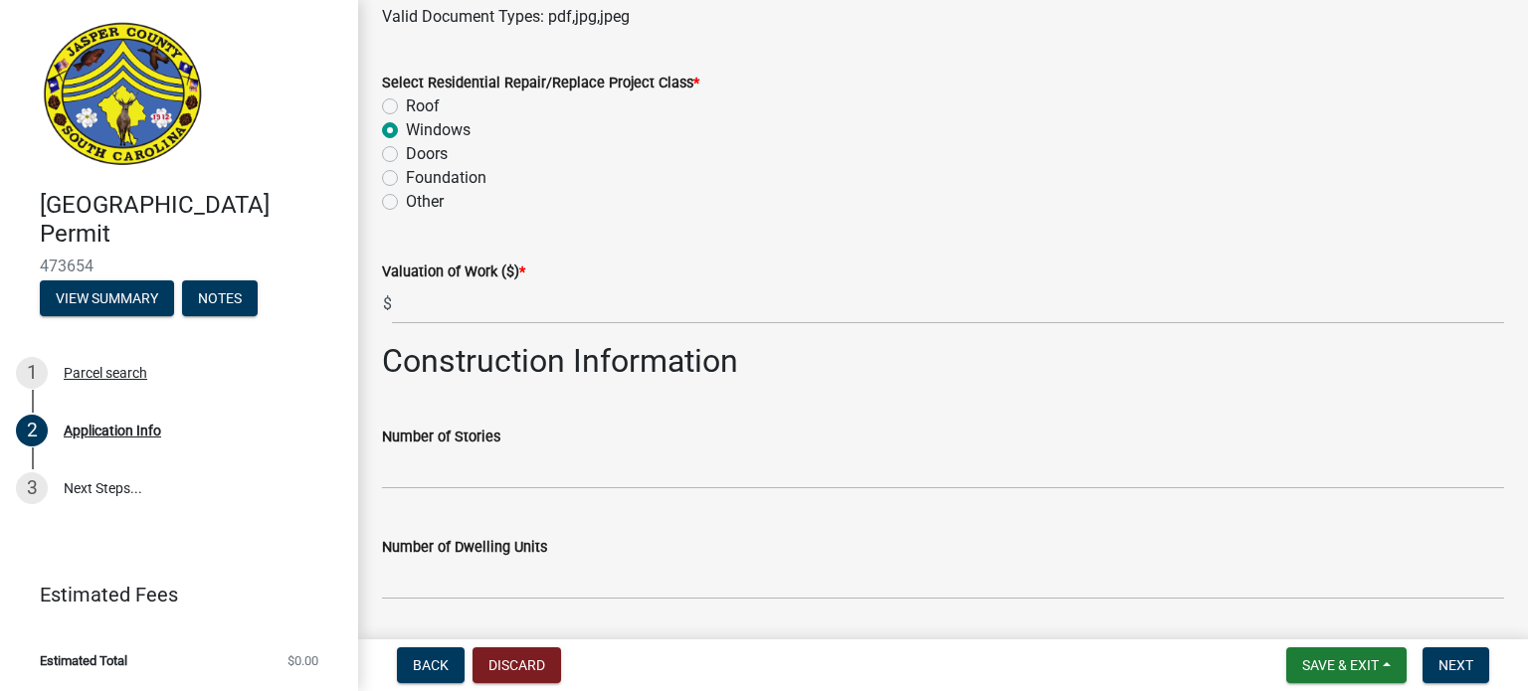
click at [406, 150] on label "Doors" at bounding box center [427, 154] width 42 height 24
click at [406, 150] on input "Doors" at bounding box center [412, 148] width 13 height 13
radio input "true"
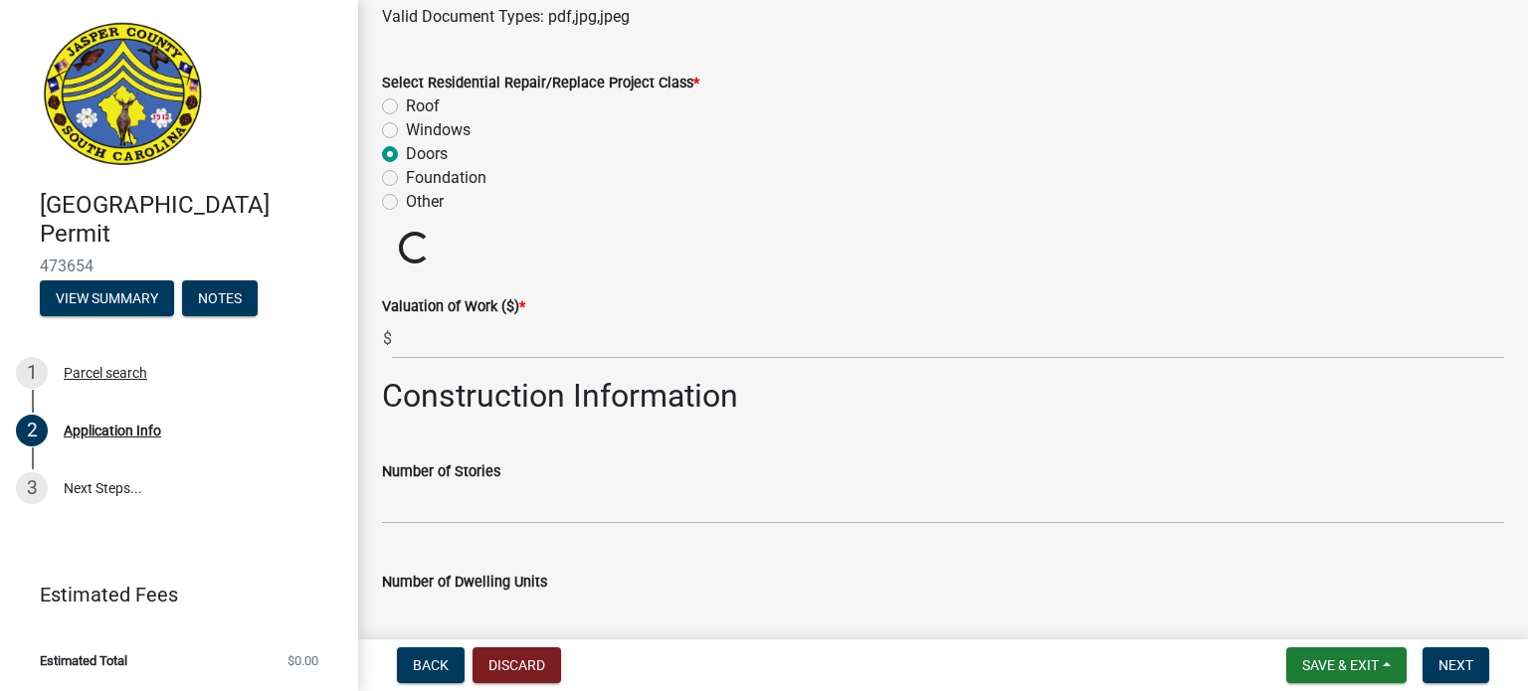
click at [406, 130] on label "Windows" at bounding box center [438, 130] width 65 height 24
click at [406, 130] on input "Windows" at bounding box center [412, 124] width 13 height 13
radio input "true"
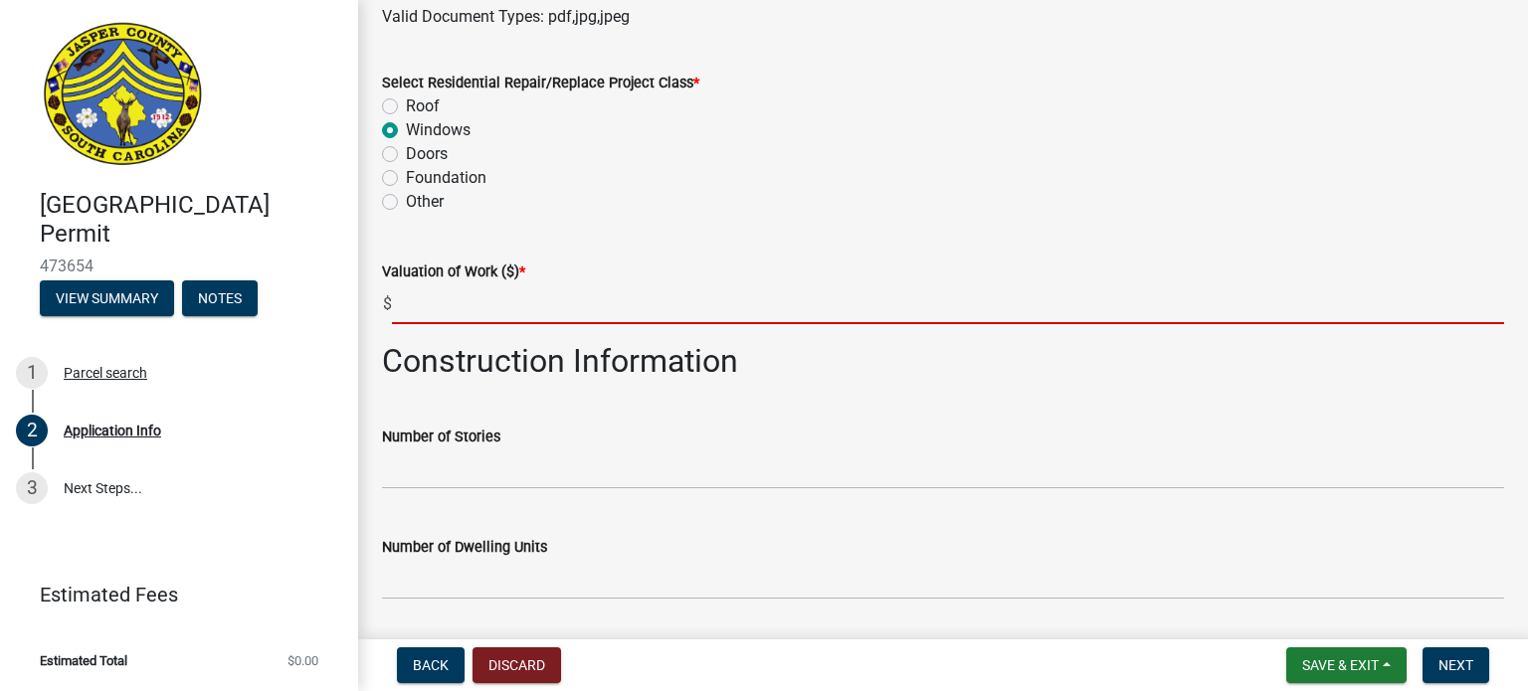
click at [411, 308] on input "text" at bounding box center [948, 304] width 1112 height 41
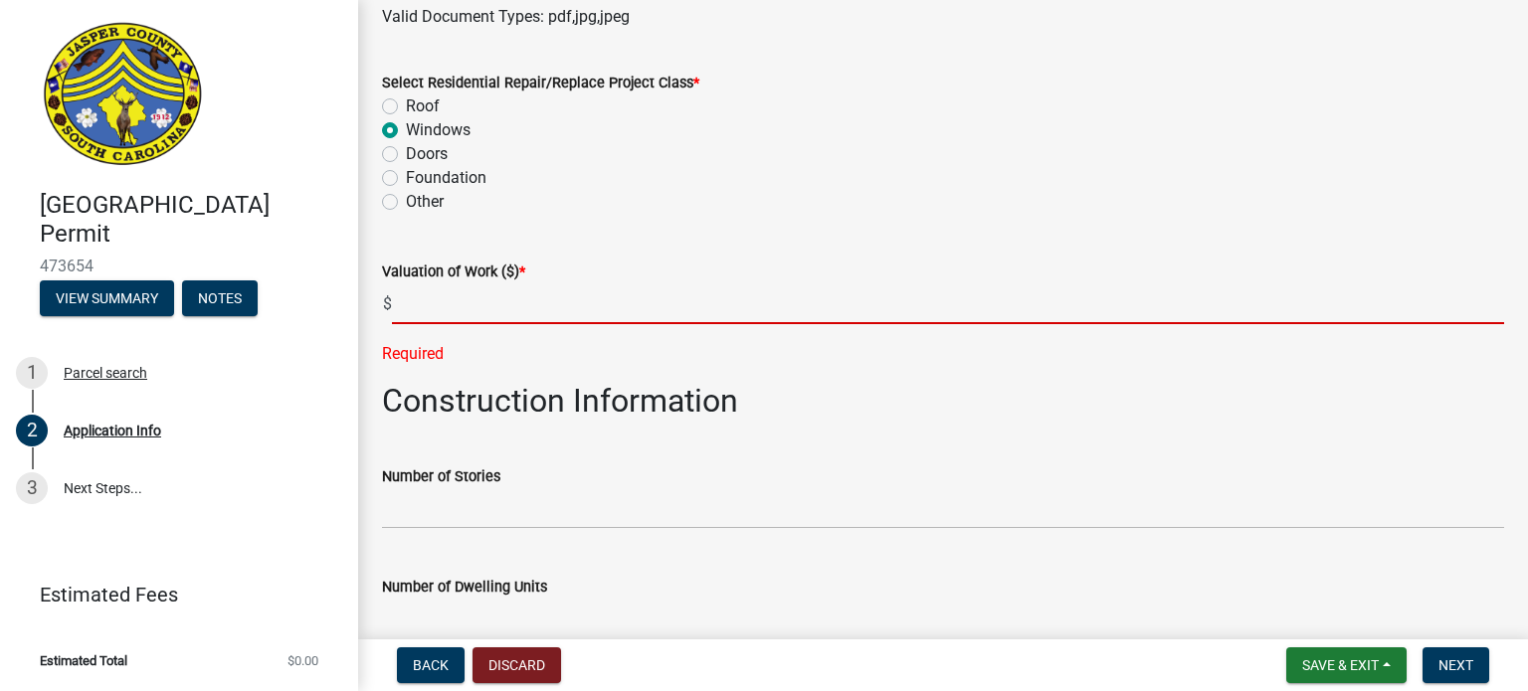
click at [470, 301] on input "text" at bounding box center [948, 304] width 1112 height 41
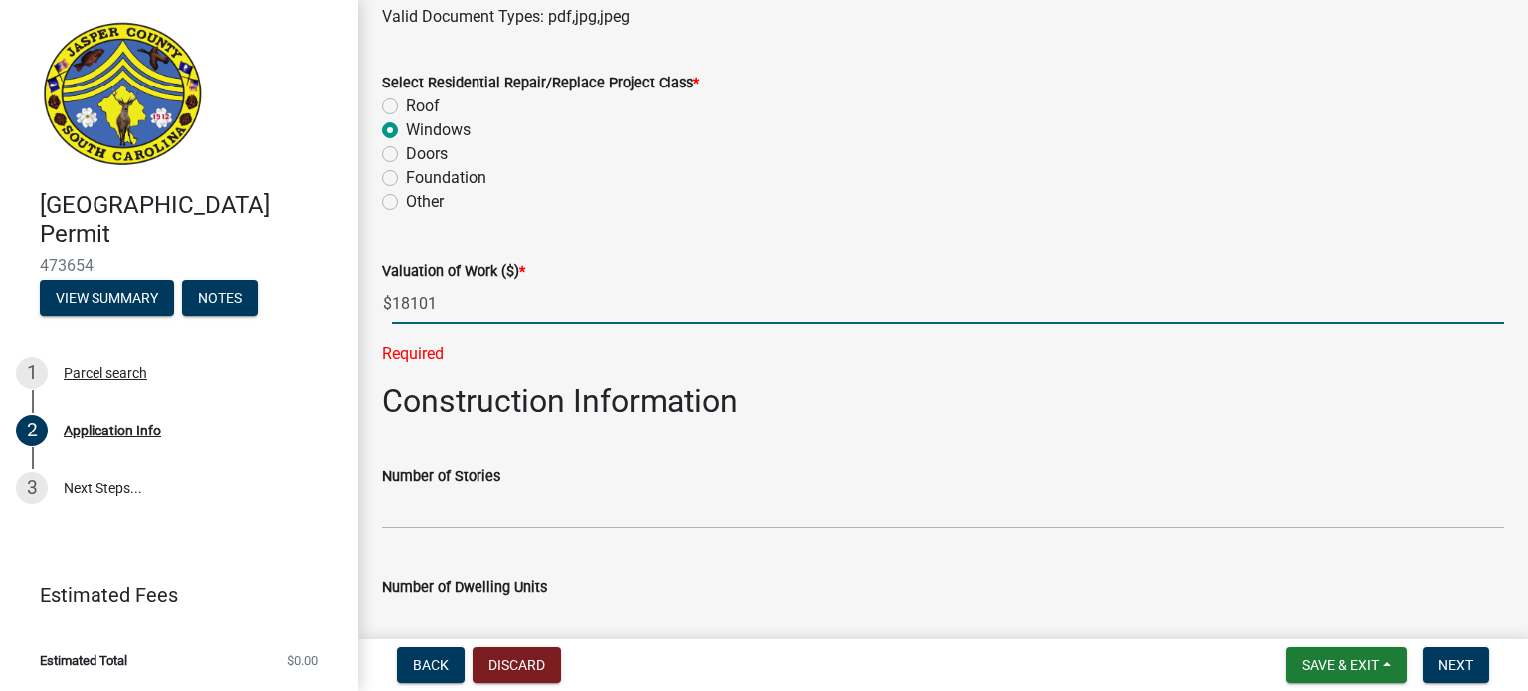
type input "18101"
click at [470, 479] on form "Number of Stories" at bounding box center [943, 497] width 1122 height 65
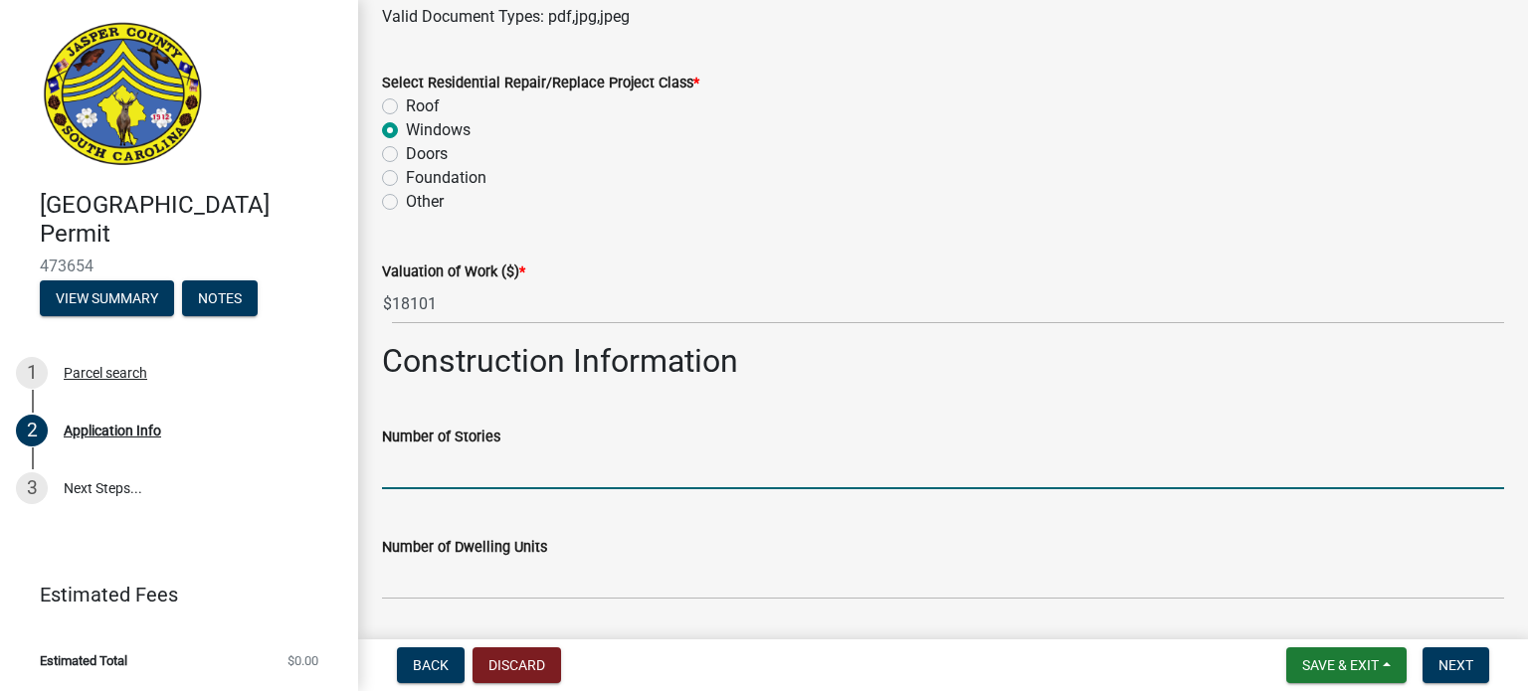
click at [465, 480] on input "text" at bounding box center [943, 469] width 1122 height 41
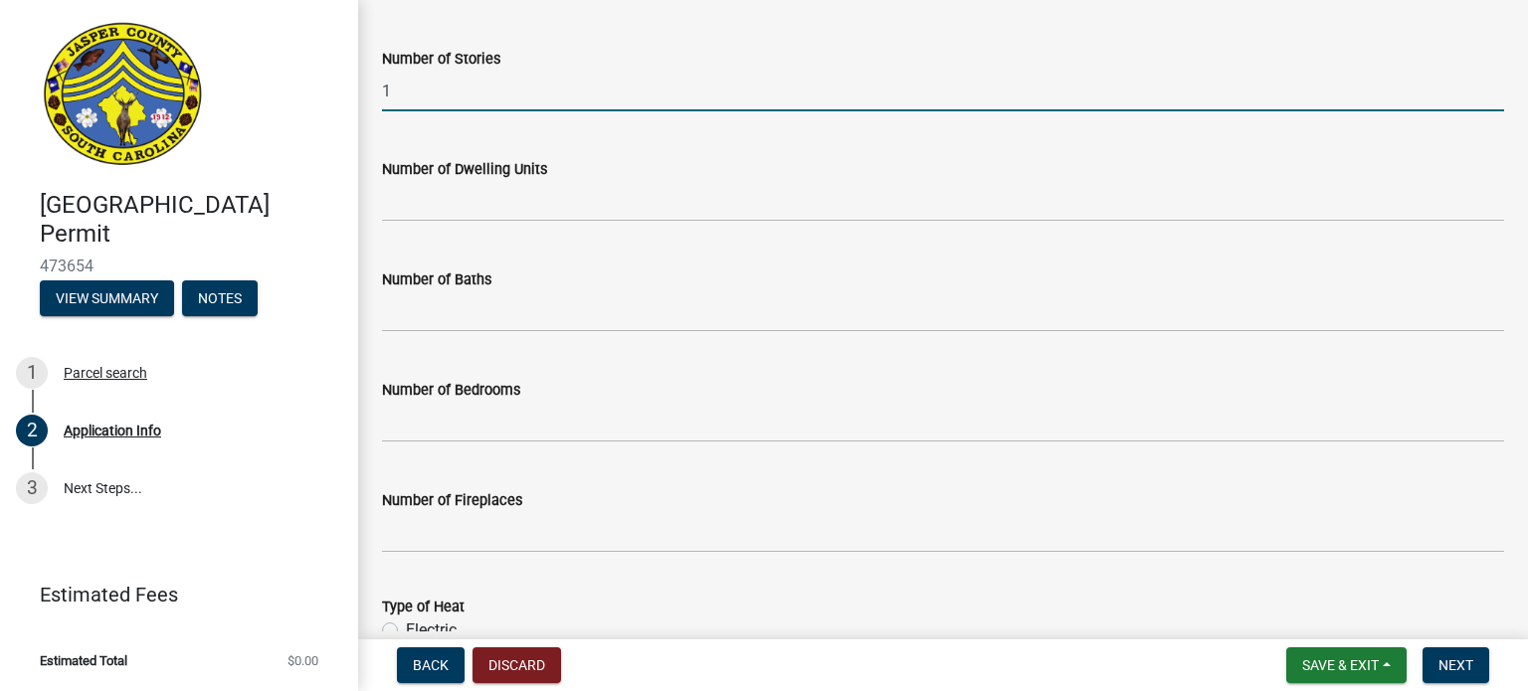
scroll to position [3084, 0]
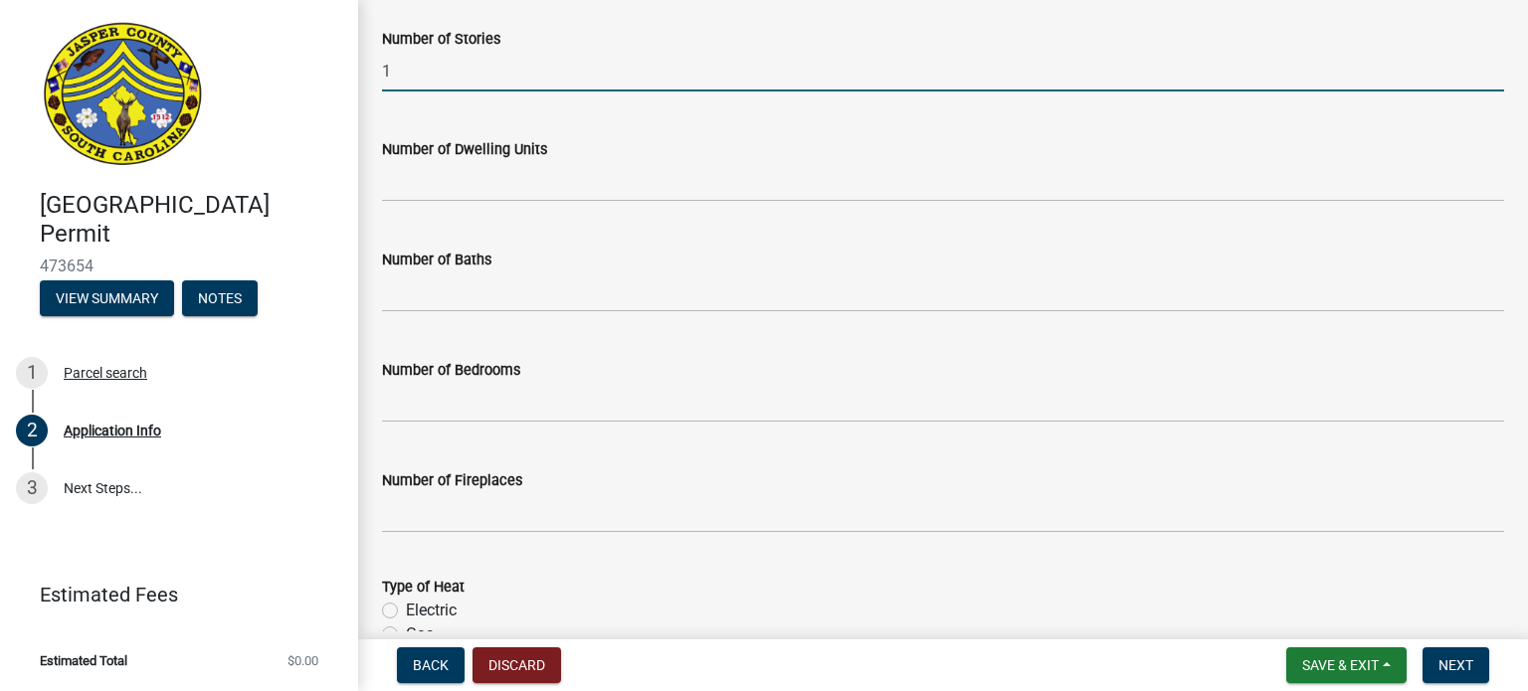
type input "1"
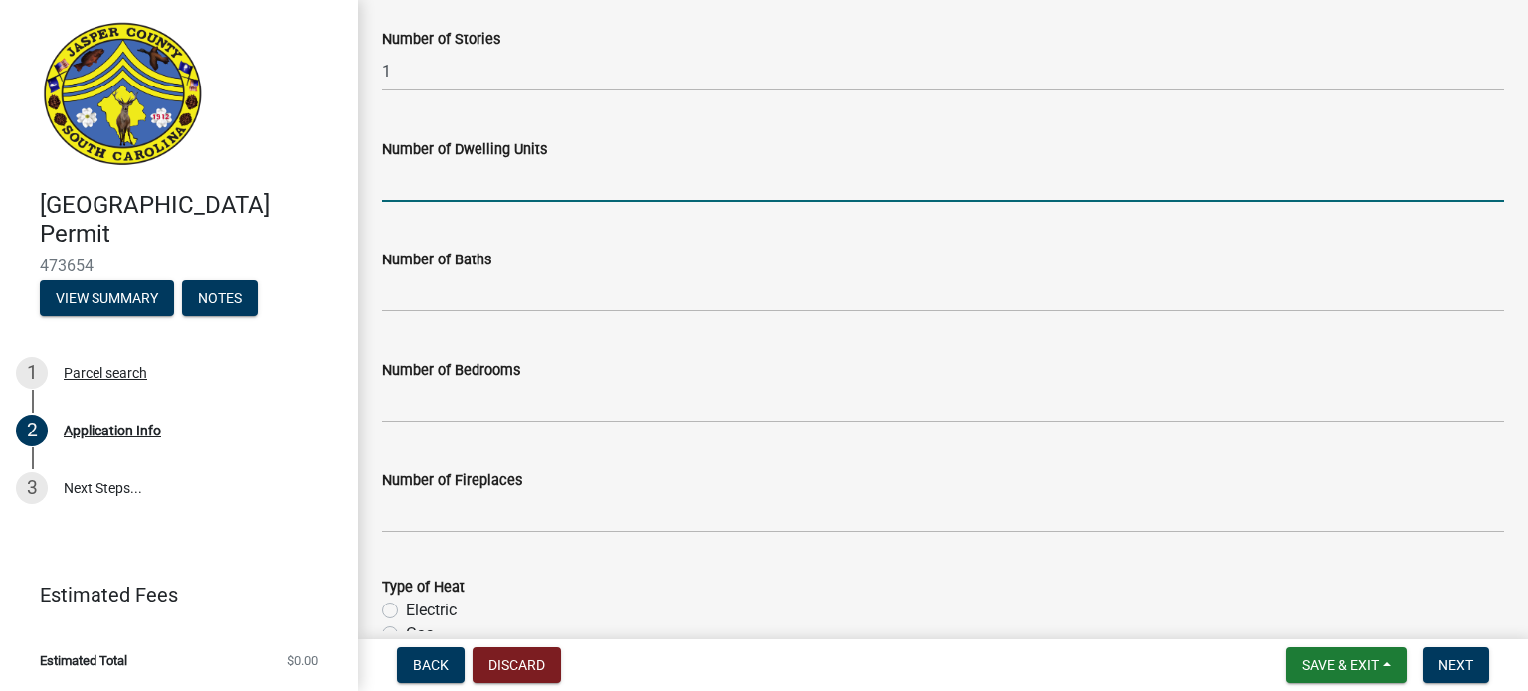
click at [409, 184] on input "text" at bounding box center [943, 181] width 1122 height 41
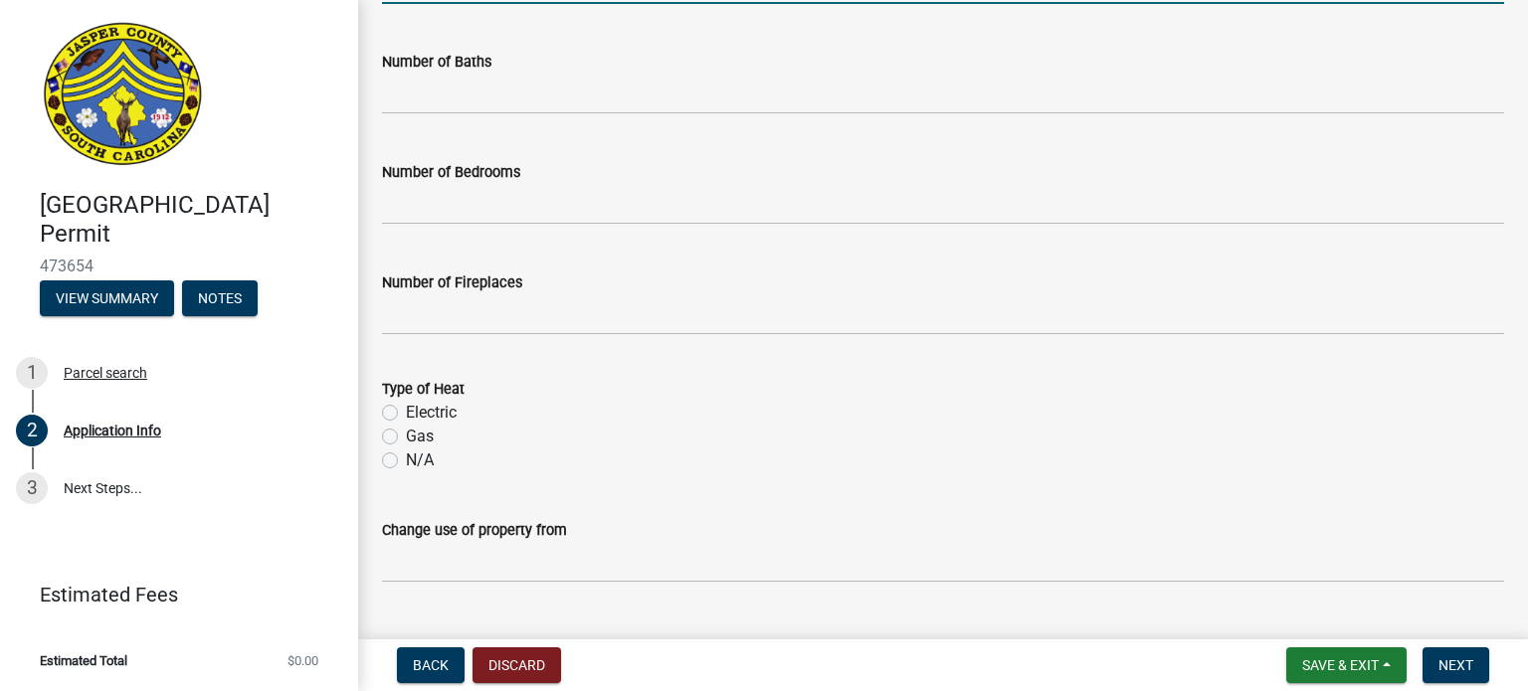
scroll to position [3283, 0]
click at [406, 462] on label "N/A" at bounding box center [420, 460] width 28 height 24
click at [406, 461] on input "N/A" at bounding box center [412, 454] width 13 height 13
radio input "true"
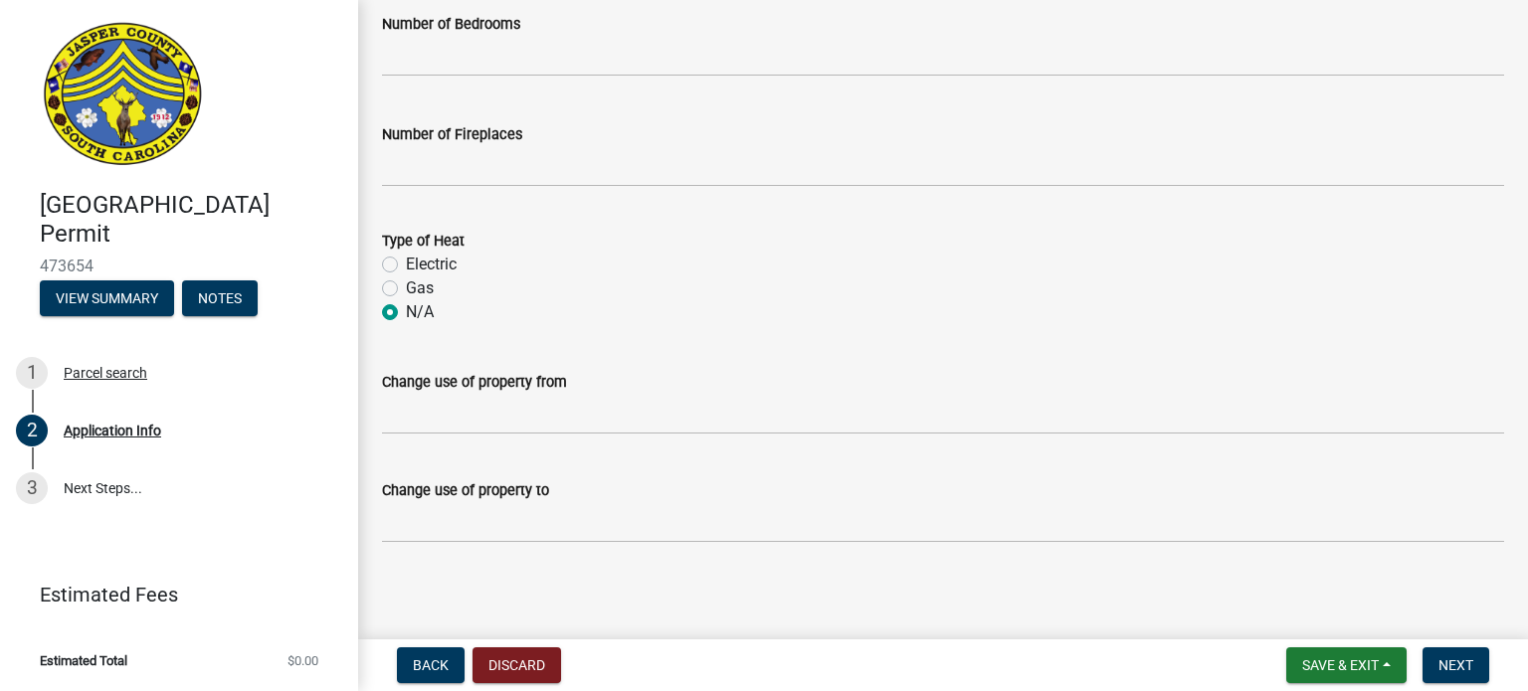
scroll to position [3434, 0]
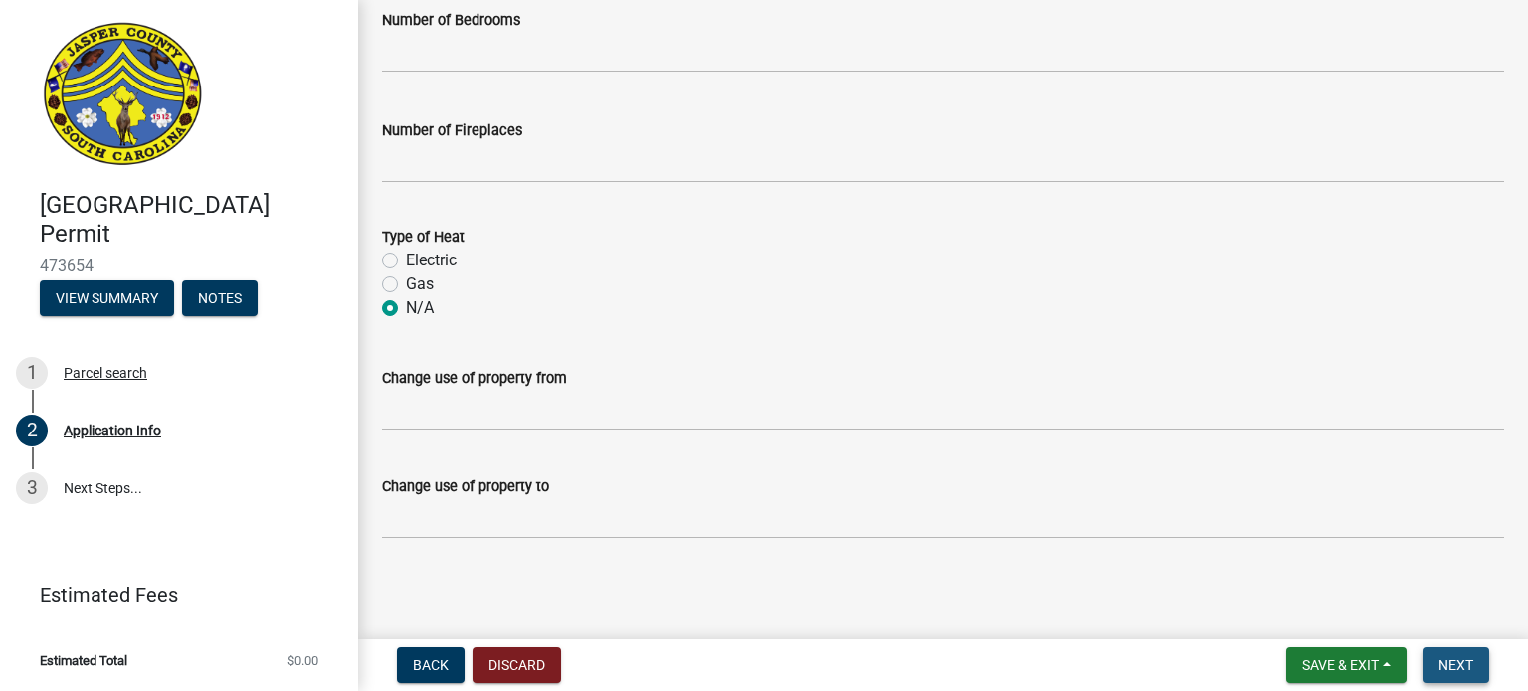
click at [1467, 664] on span "Next" at bounding box center [1456, 666] width 35 height 16
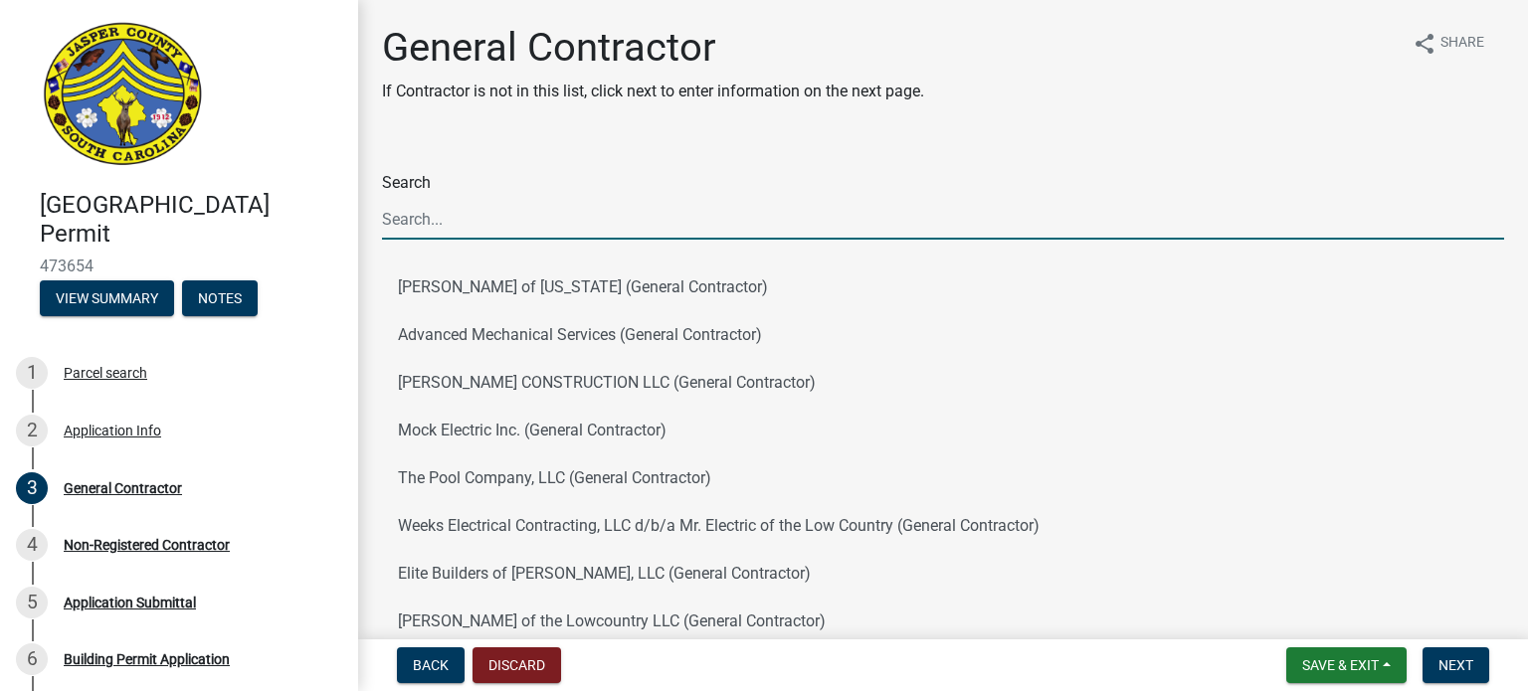
click at [413, 214] on input "Search" at bounding box center [943, 219] width 1122 height 41
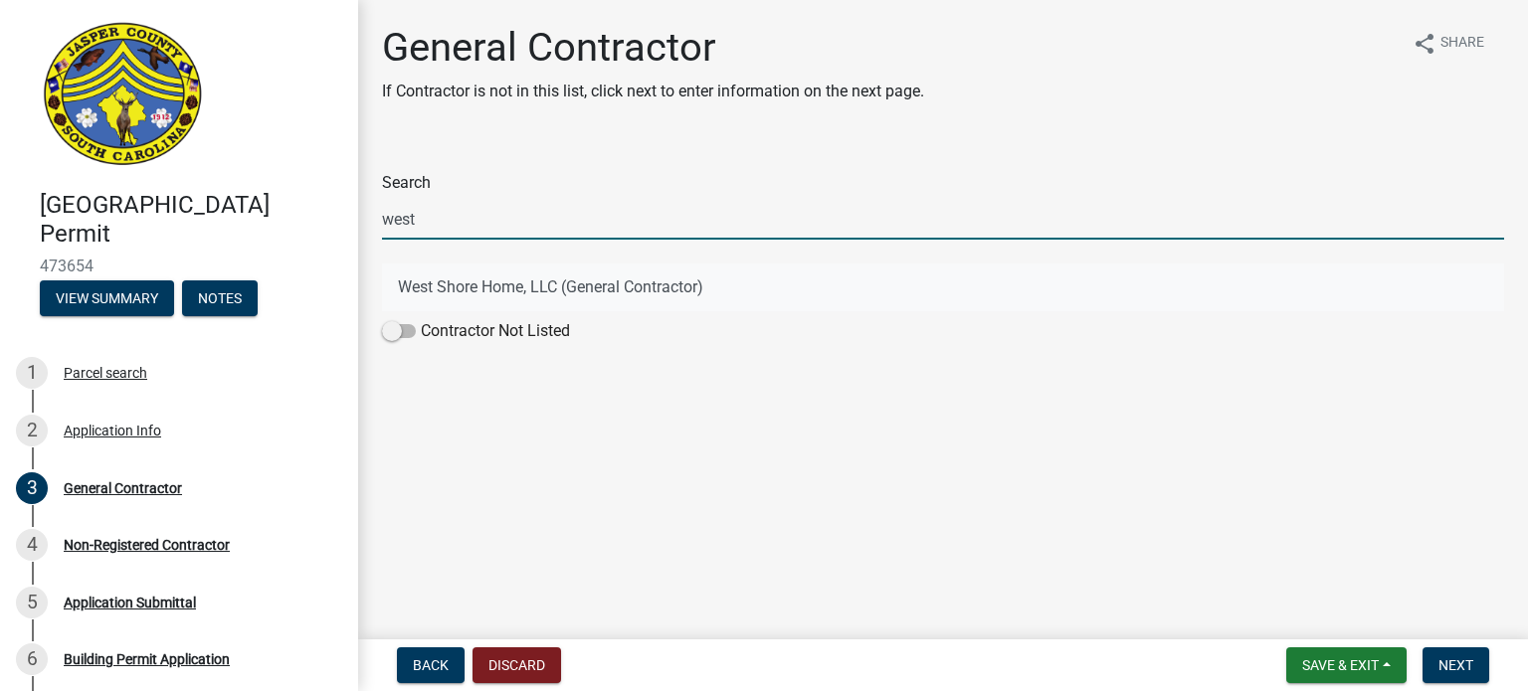
type input "west"
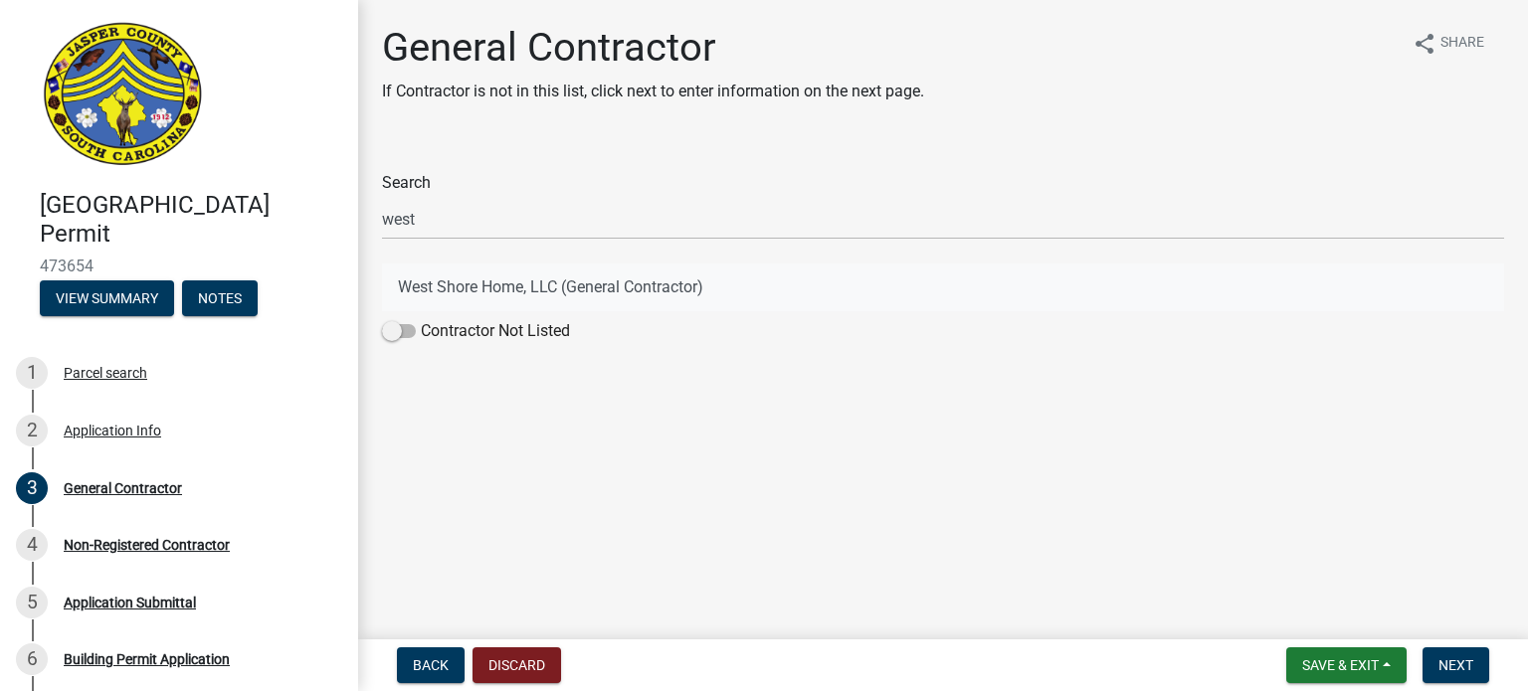
click at [566, 284] on button "West Shore Home, LLC (General Contractor)" at bounding box center [943, 288] width 1122 height 48
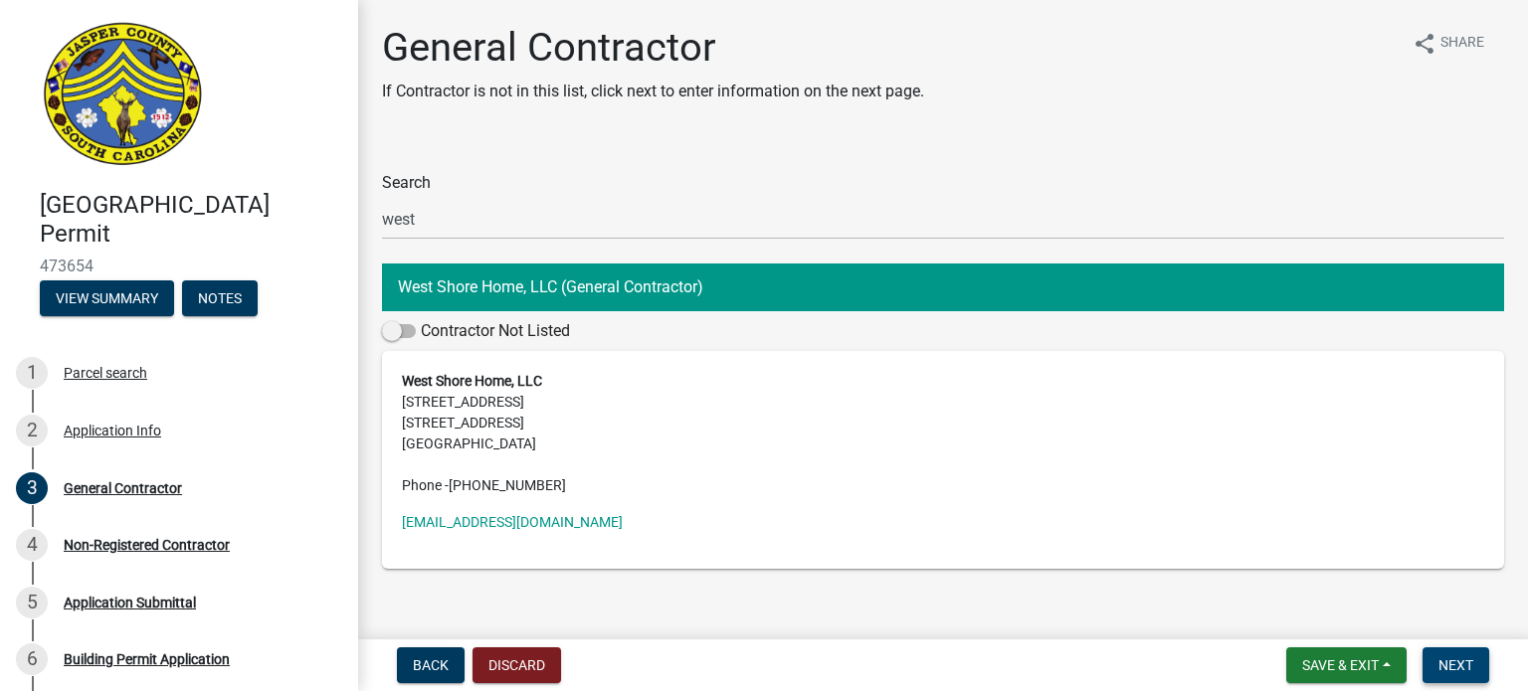
click at [1484, 672] on button "Next" at bounding box center [1456, 666] width 67 height 36
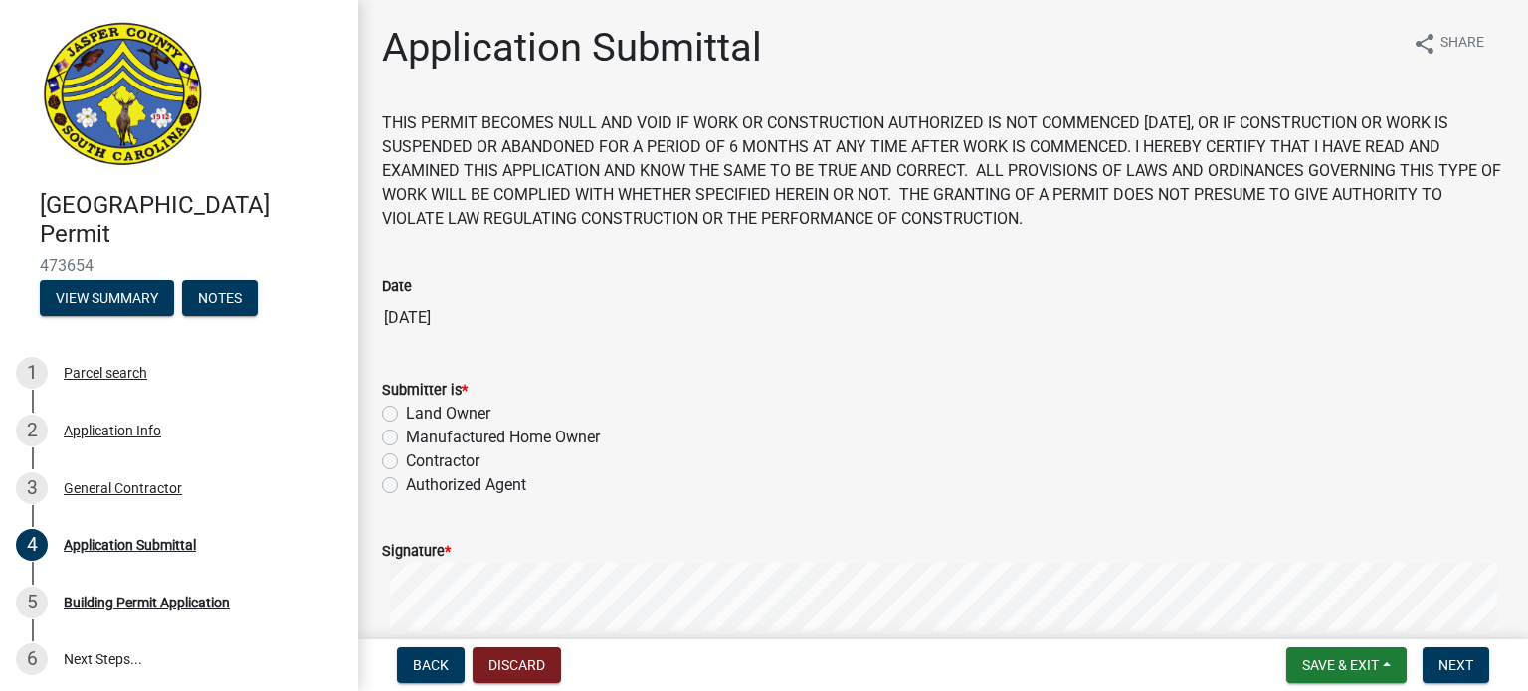
click at [406, 461] on label "Contractor" at bounding box center [443, 462] width 74 height 24
click at [406, 461] on input "Contractor" at bounding box center [412, 456] width 13 height 13
radio input "true"
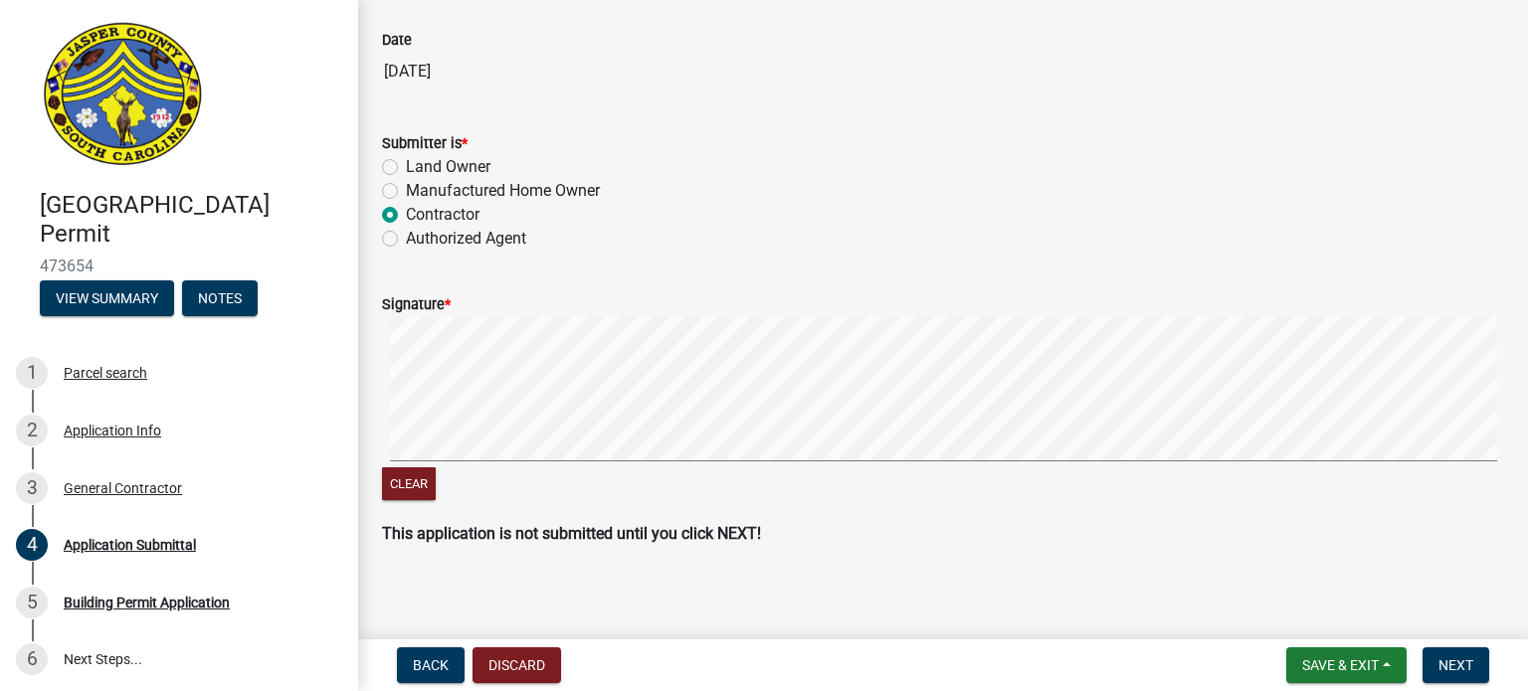
scroll to position [255, 0]
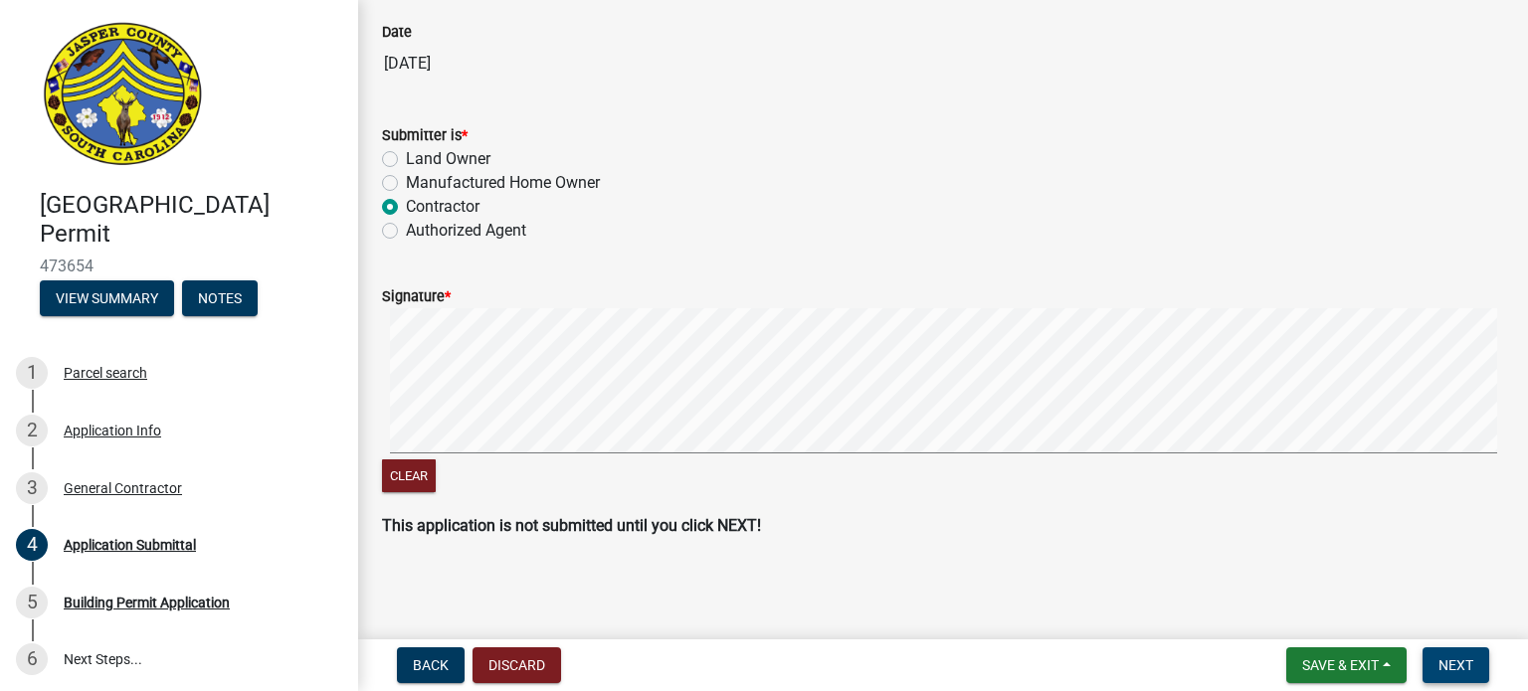
click at [1449, 662] on span "Next" at bounding box center [1456, 666] width 35 height 16
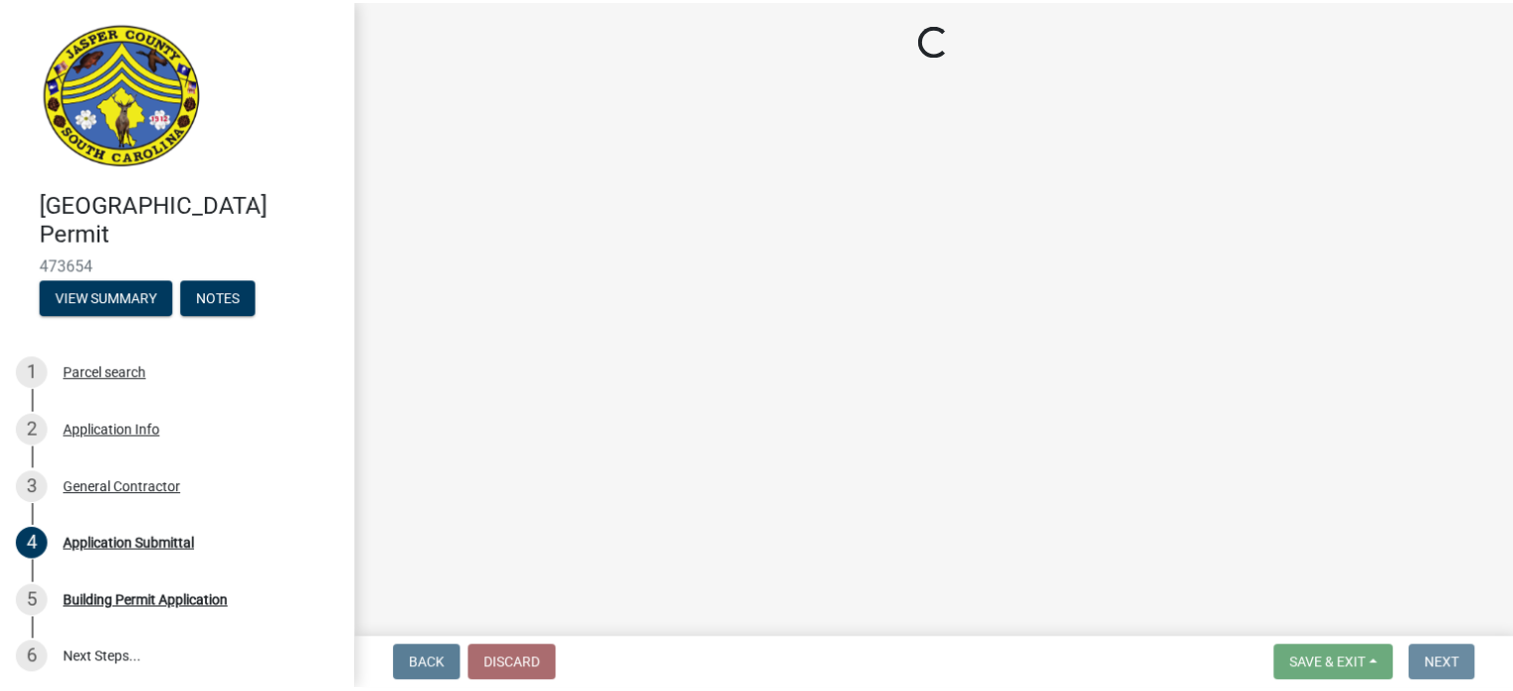
scroll to position [0, 0]
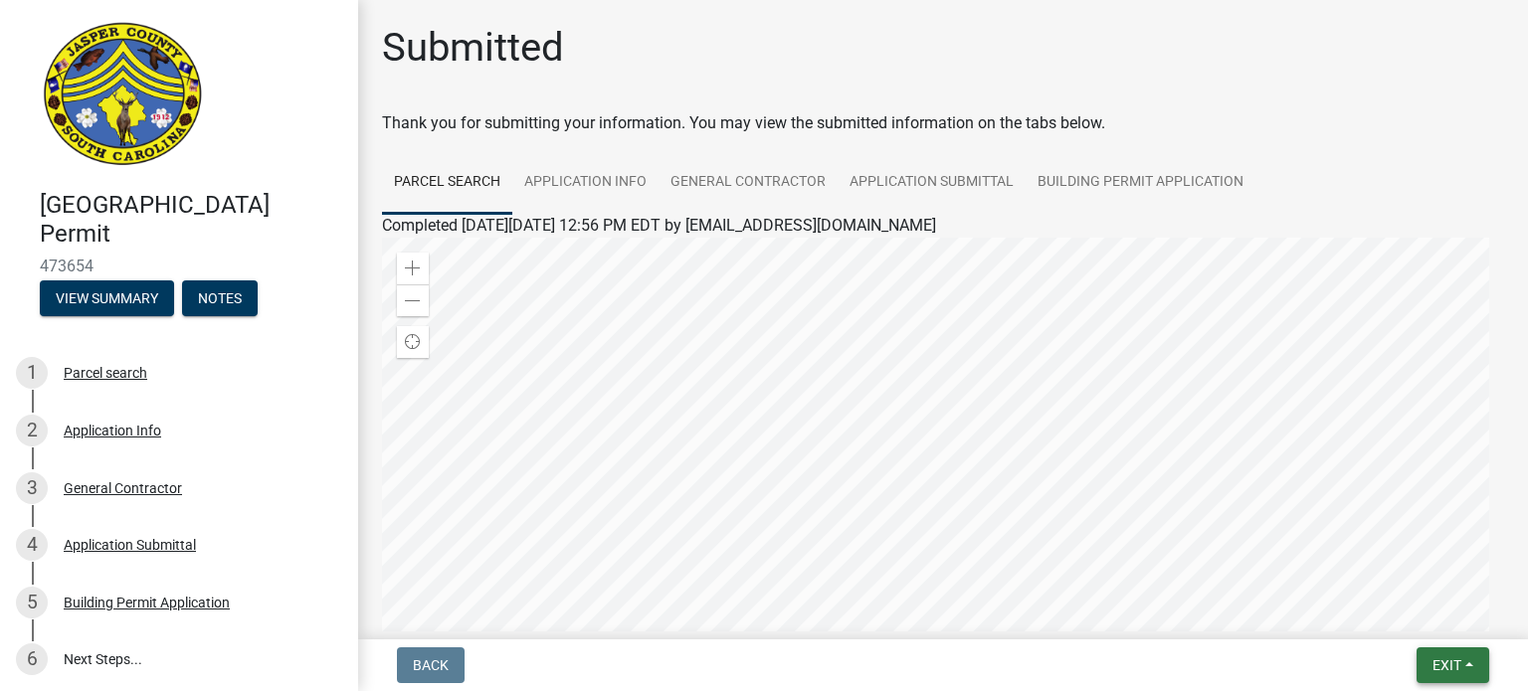
click at [1448, 666] on span "Exit" at bounding box center [1447, 666] width 29 height 16
click at [1393, 604] on button "Save & Exit" at bounding box center [1410, 614] width 159 height 48
